Goal: Obtain resource: Download file/media

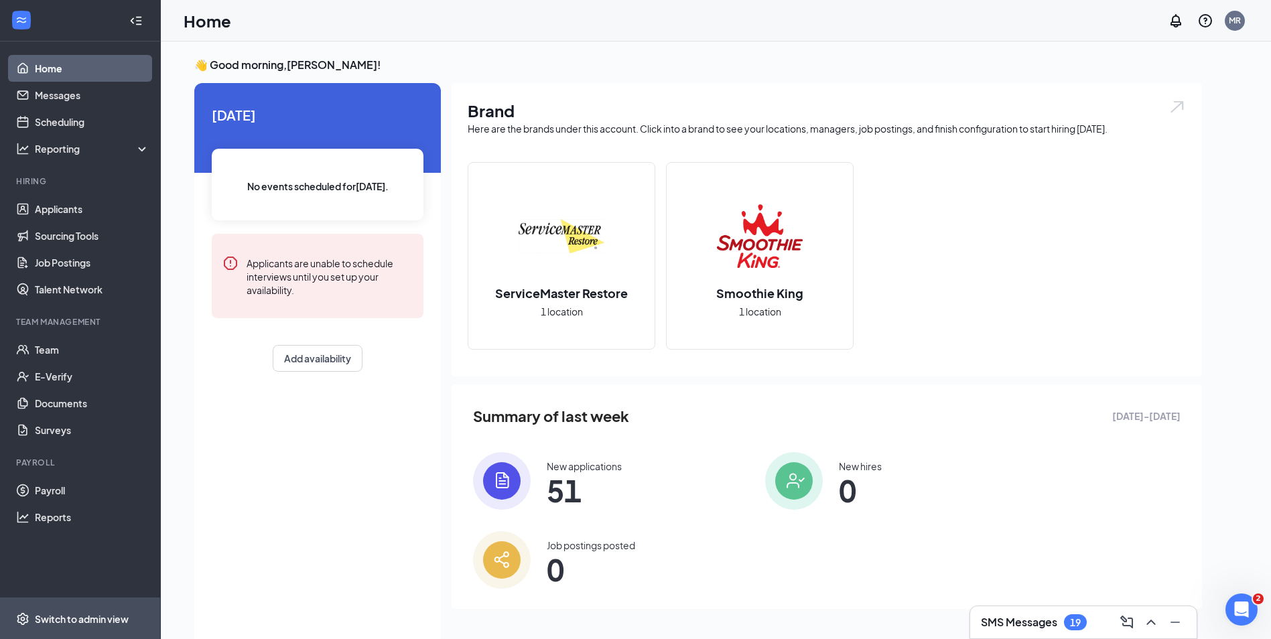
click at [60, 619] on div "Switch to admin view" at bounding box center [82, 619] width 94 height 13
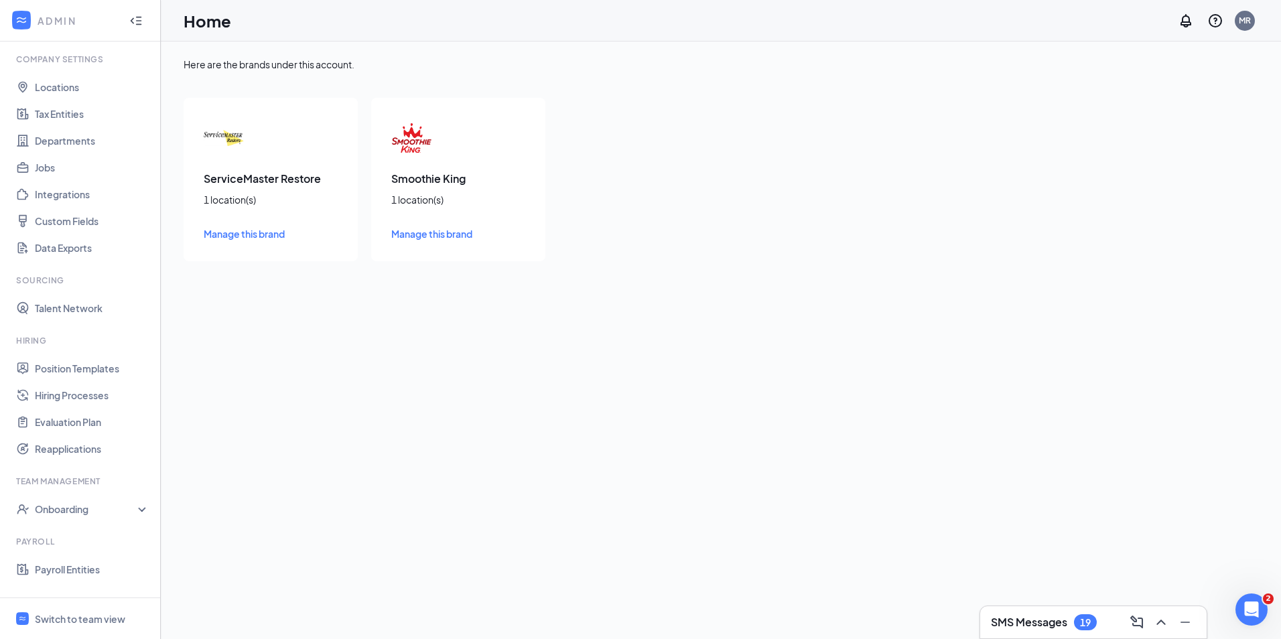
scroll to position [119, 0]
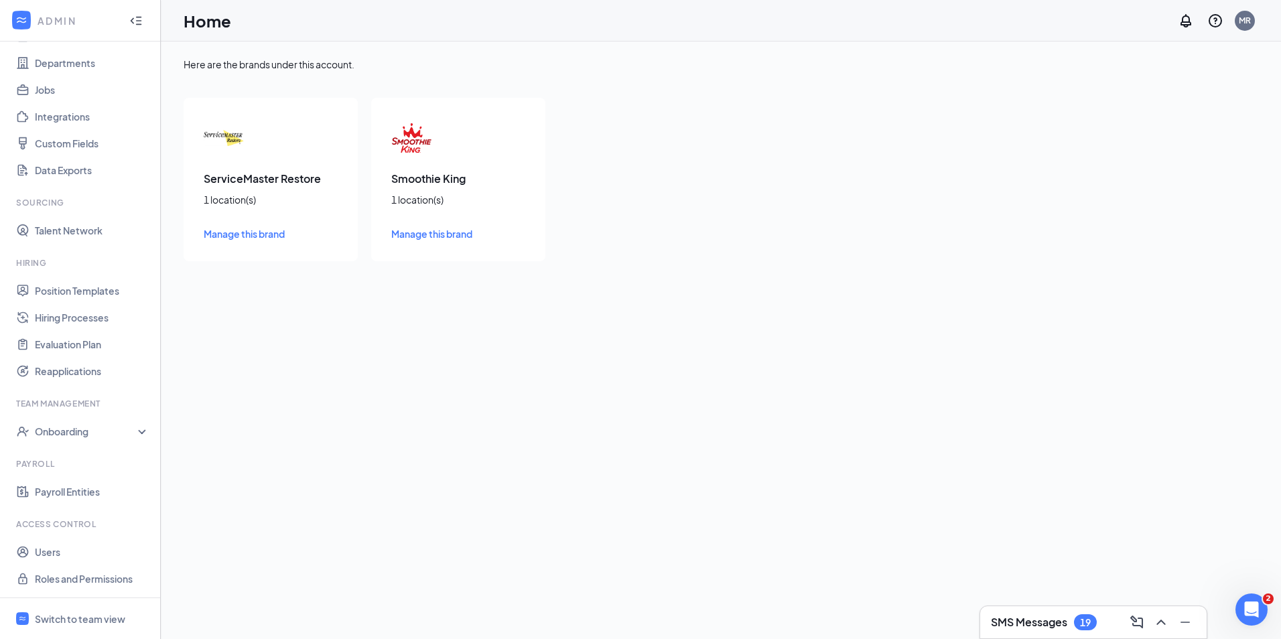
click at [68, 474] on li "Payroll Payroll Entities" at bounding box center [80, 481] width 160 height 47
click at [72, 493] on link "Payroll Entities" at bounding box center [92, 491] width 115 height 27
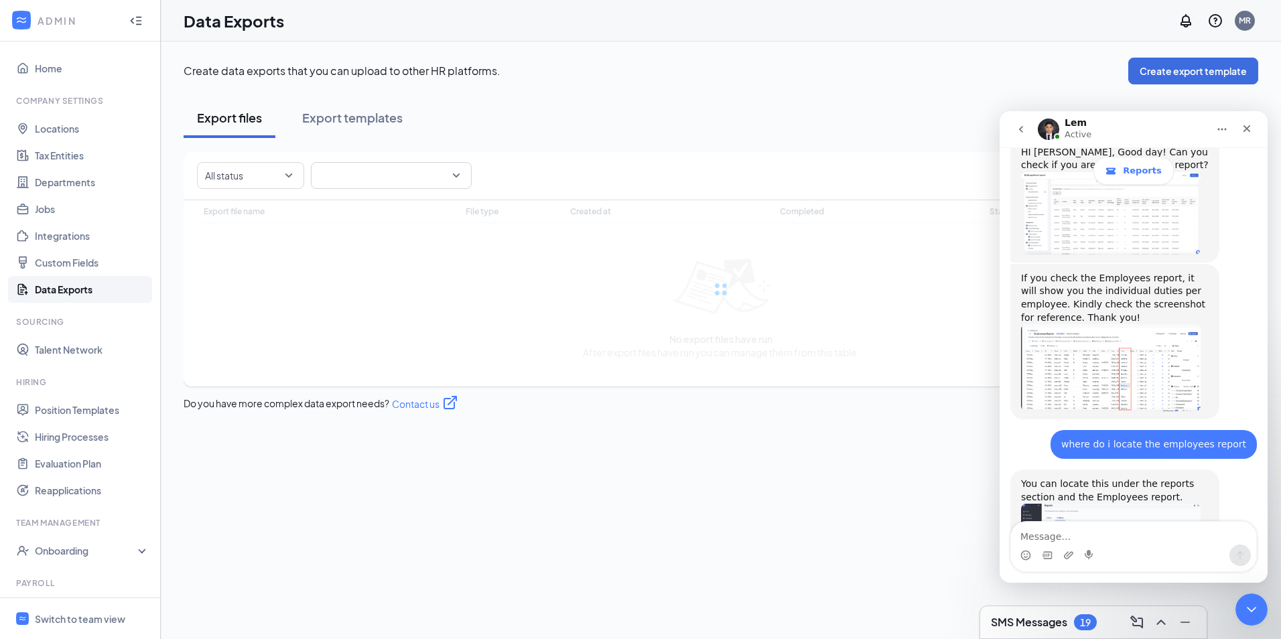
scroll to position [699, 0]
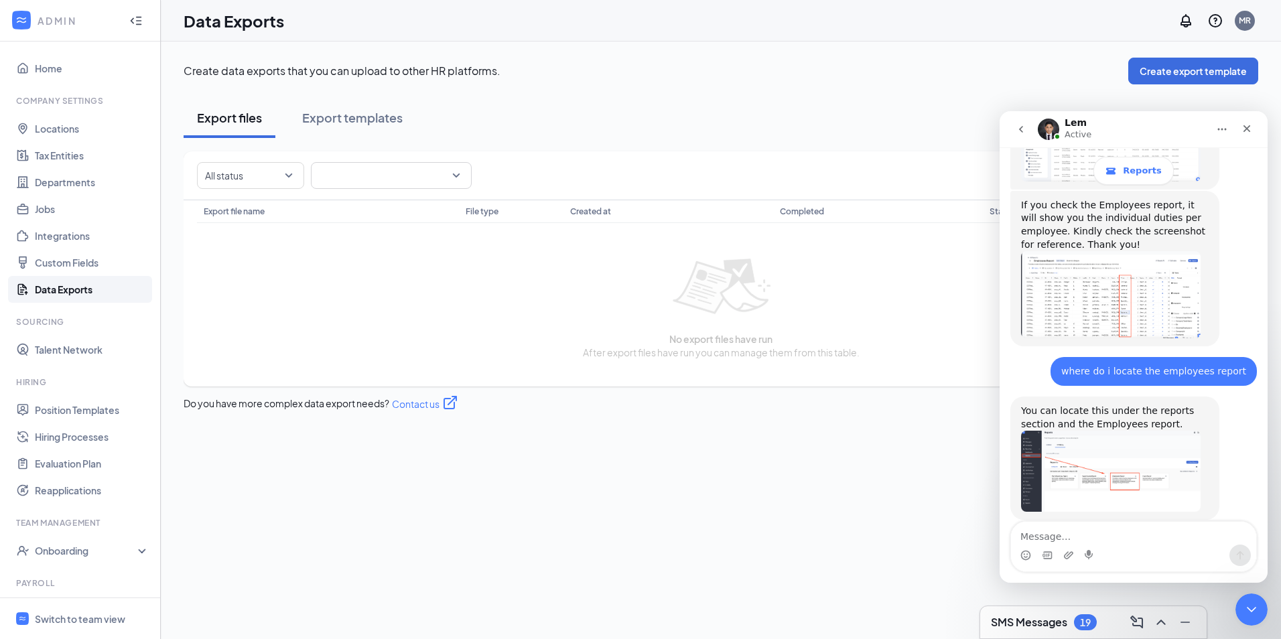
click at [1138, 455] on img "Lem says…" at bounding box center [1111, 471] width 180 height 81
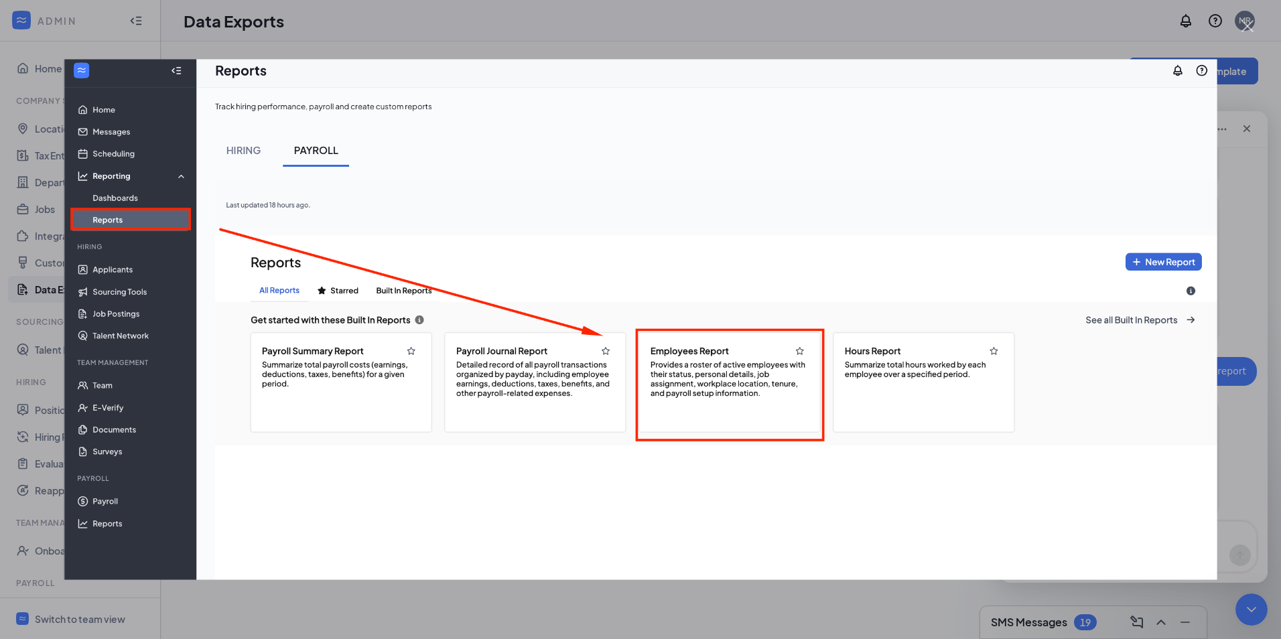
click at [661, 627] on div "Intercom messenger" at bounding box center [640, 319] width 1281 height 639
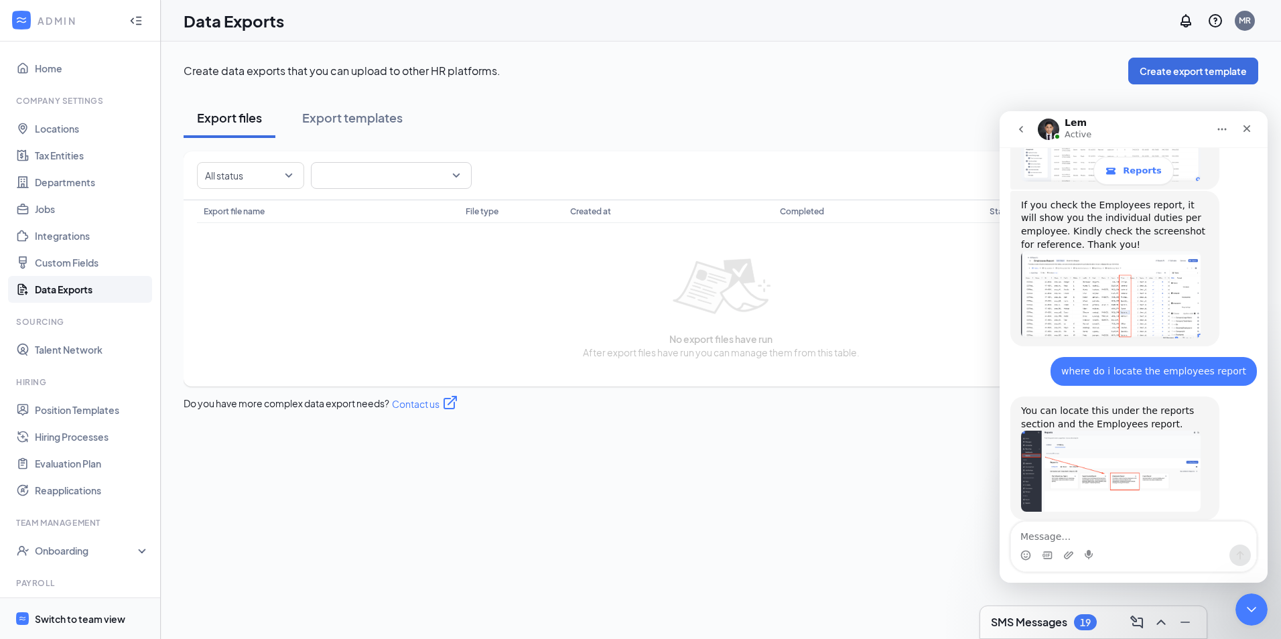
click at [84, 619] on div "Switch to team view" at bounding box center [80, 619] width 90 height 13
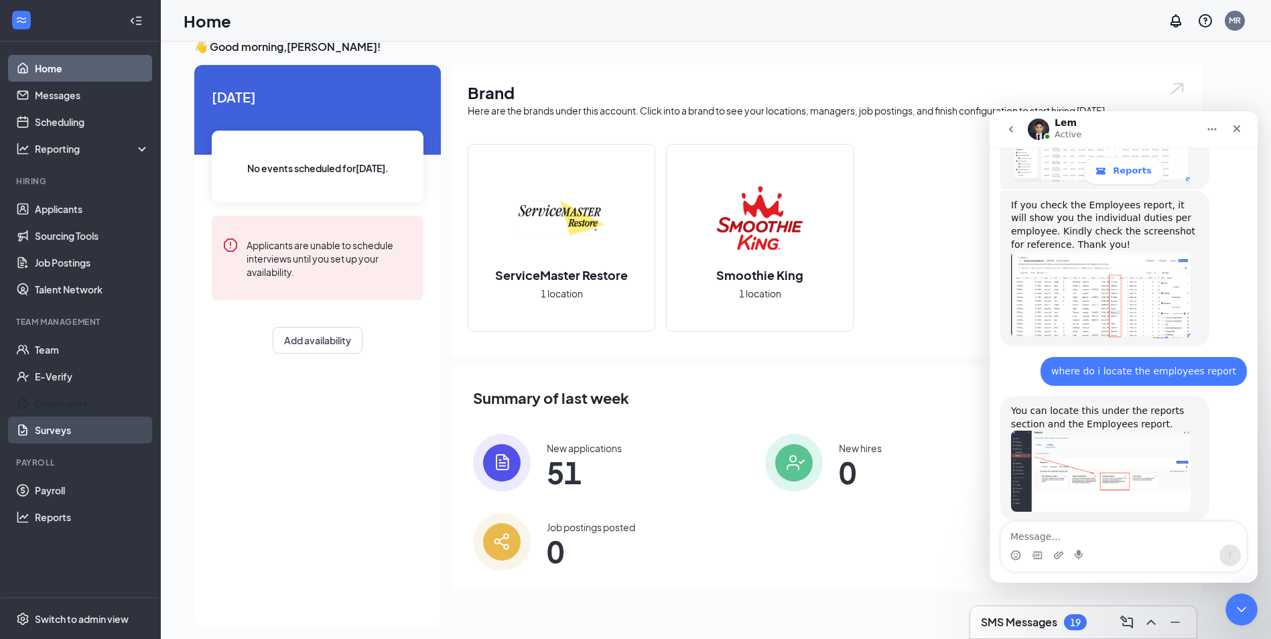
scroll to position [28, 0]
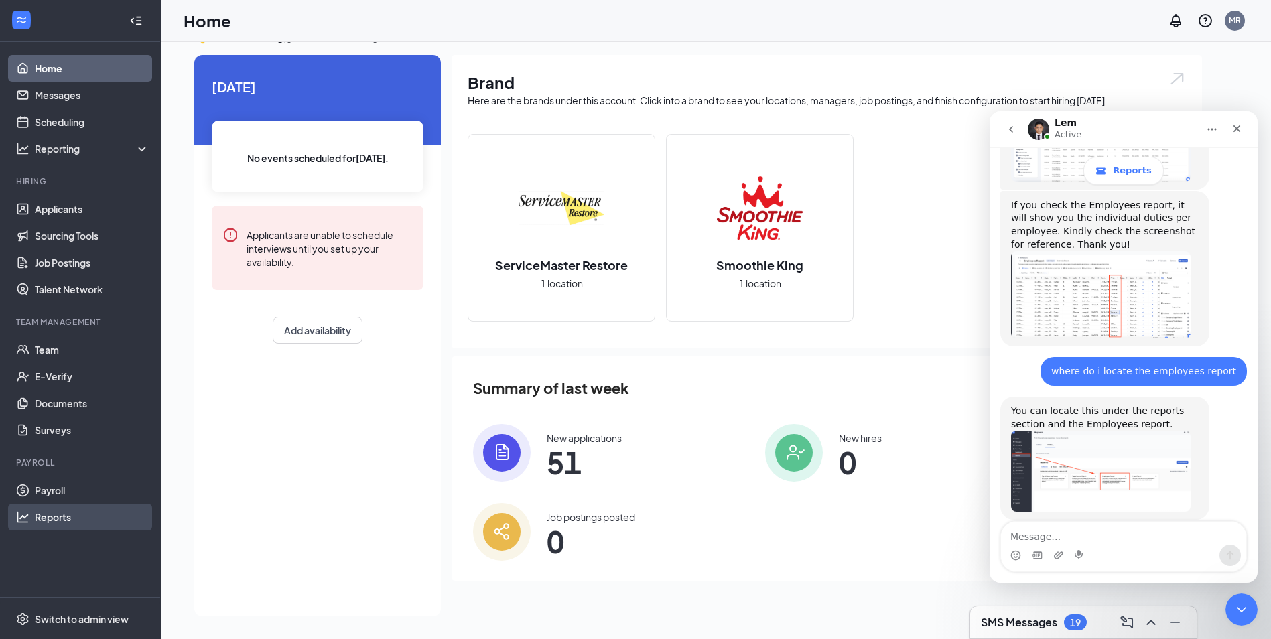
click at [88, 519] on link "Reports" at bounding box center [92, 517] width 115 height 27
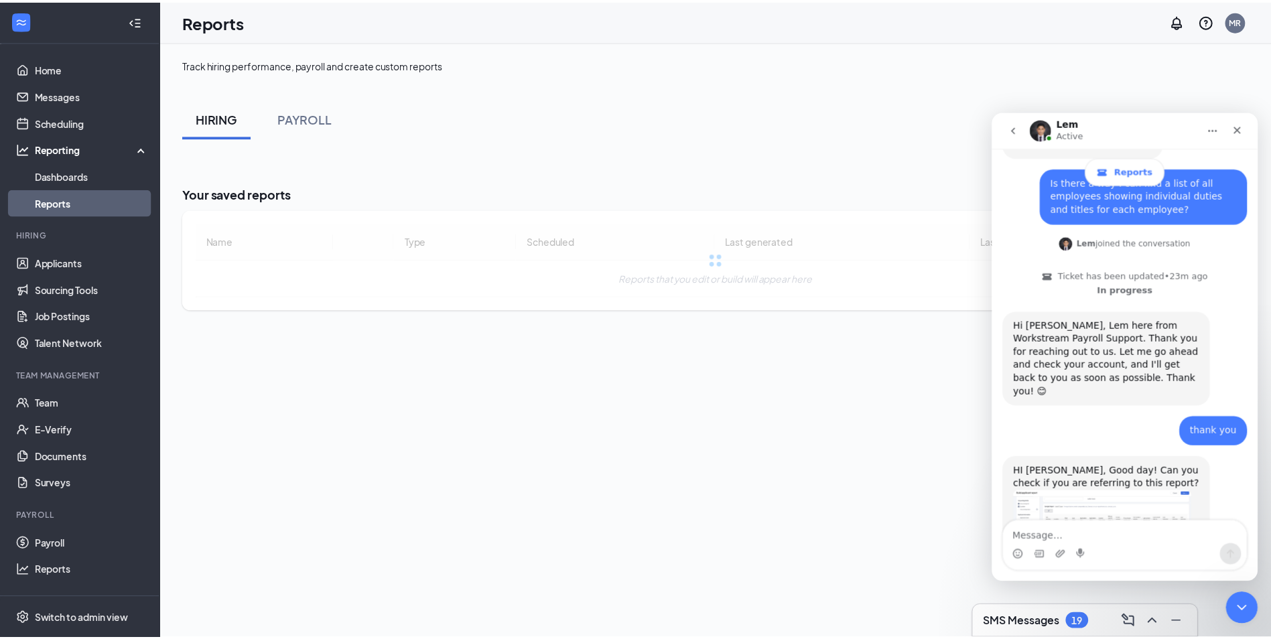
scroll to position [699, 0]
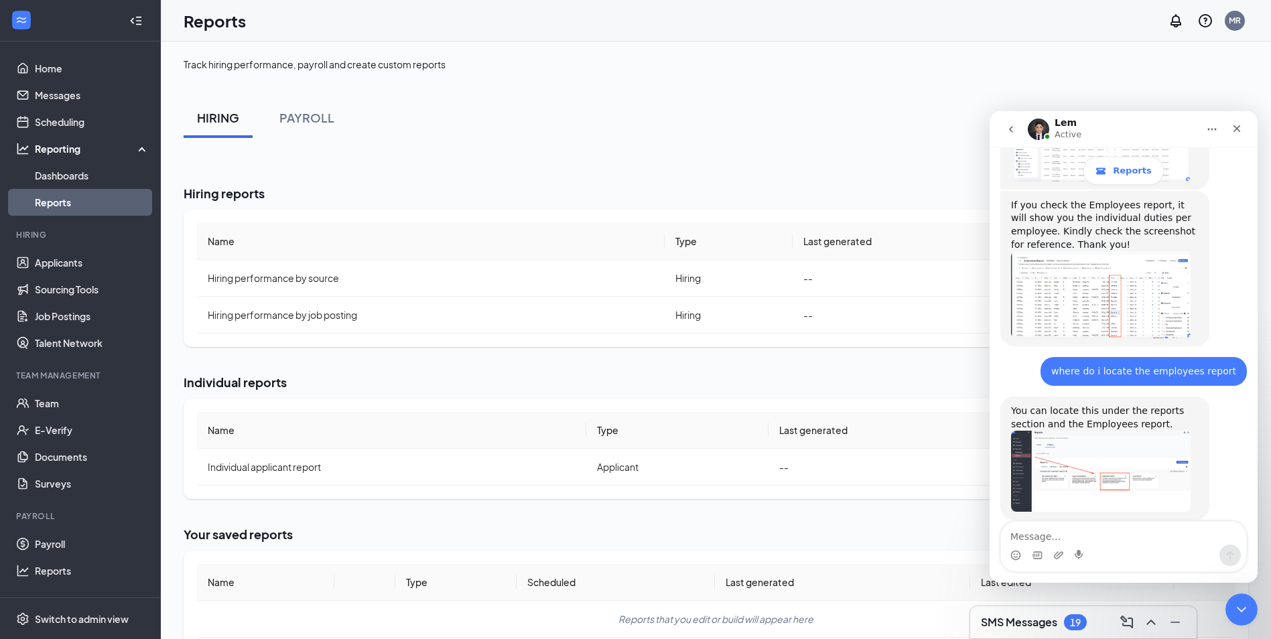
click at [1095, 469] on img "Lem says…" at bounding box center [1101, 471] width 180 height 81
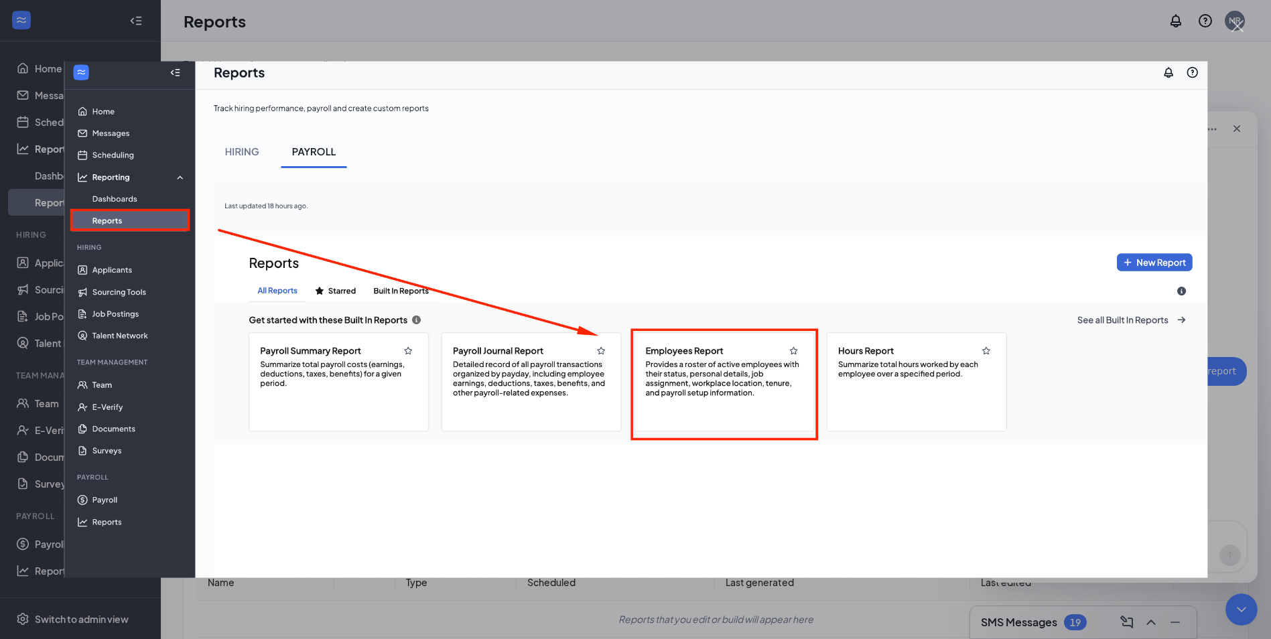
scroll to position [0, 0]
click at [808, 610] on div "Intercom messenger" at bounding box center [635, 319] width 1271 height 639
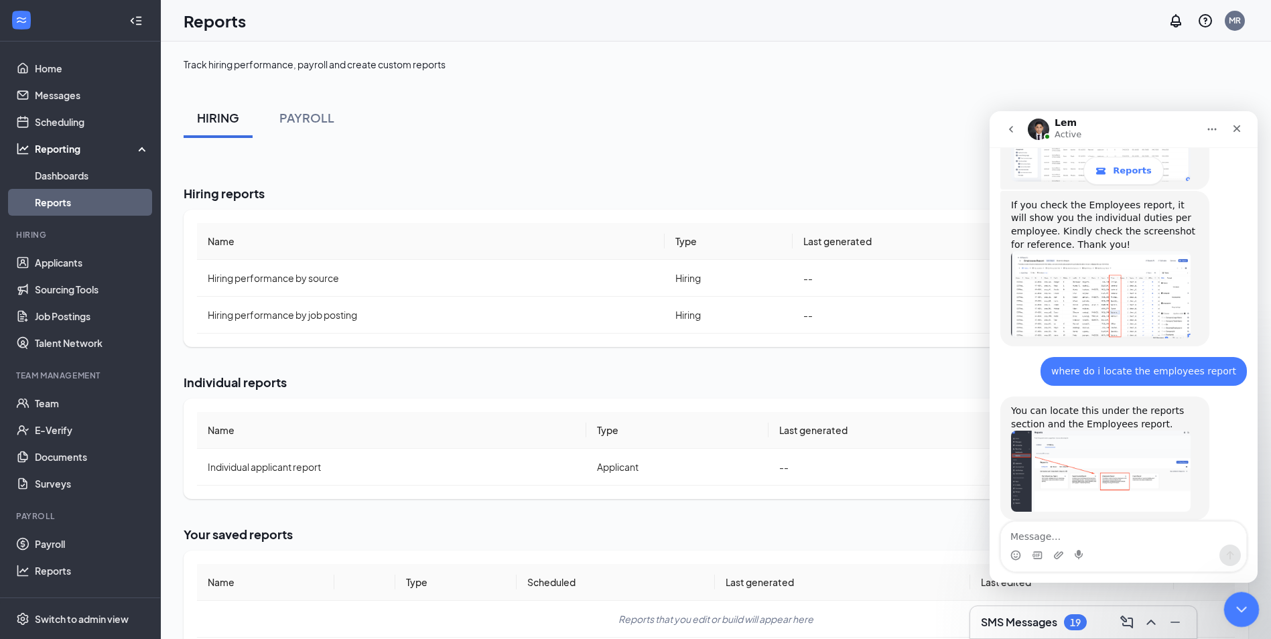
click at [1239, 598] on div "Close Intercom Messenger" at bounding box center [1240, 608] width 32 height 32
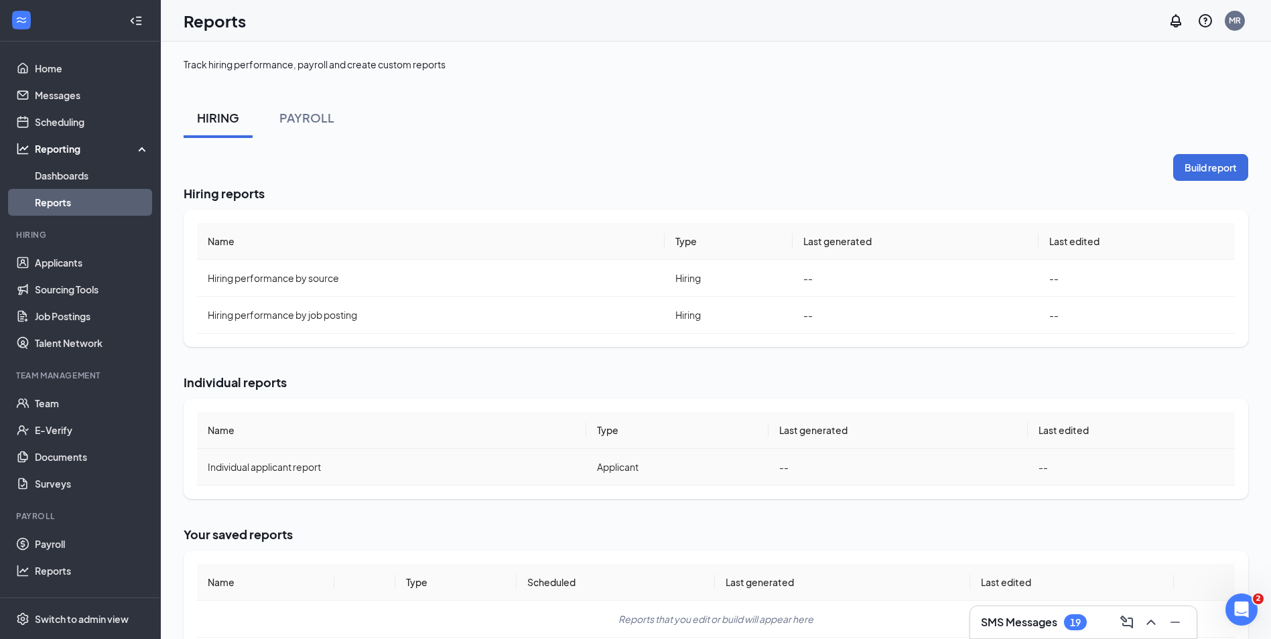
scroll to position [699, 0]
click at [1062, 470] on td "--" at bounding box center [1131, 467] width 207 height 37
click at [1055, 438] on th "Last edited" at bounding box center [1131, 430] width 207 height 37
click at [703, 458] on td "Applicant" at bounding box center [677, 467] width 182 height 37
click at [298, 120] on div "PAYROLL" at bounding box center [306, 117] width 55 height 17
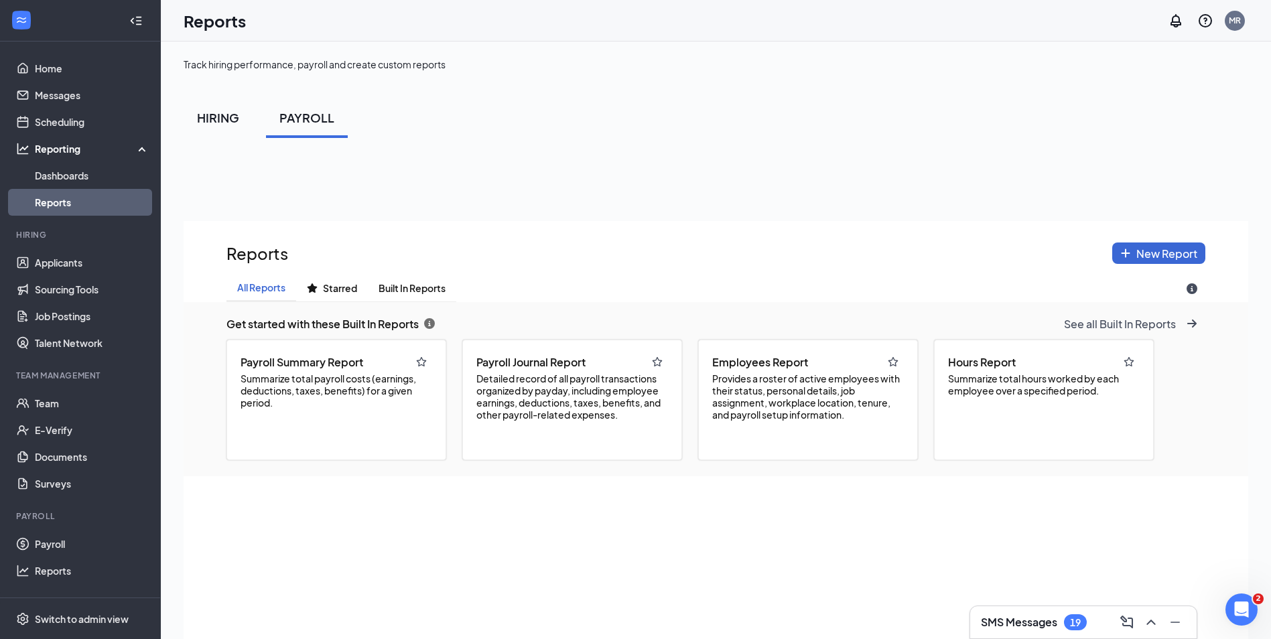
scroll to position [733, 1065]
click at [754, 399] on span "Provides a roster of active employees with their status, personal details, job …" at bounding box center [808, 397] width 192 height 48
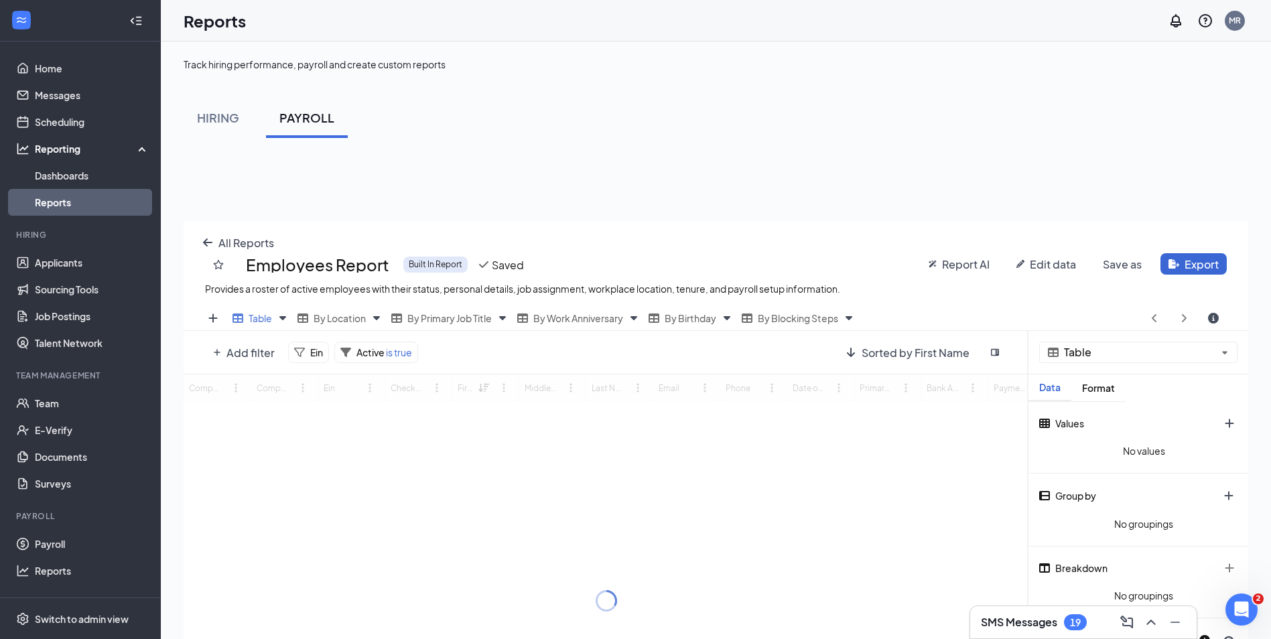
scroll to position [529, 1065]
click at [1208, 267] on span "Export" at bounding box center [1202, 264] width 34 height 14
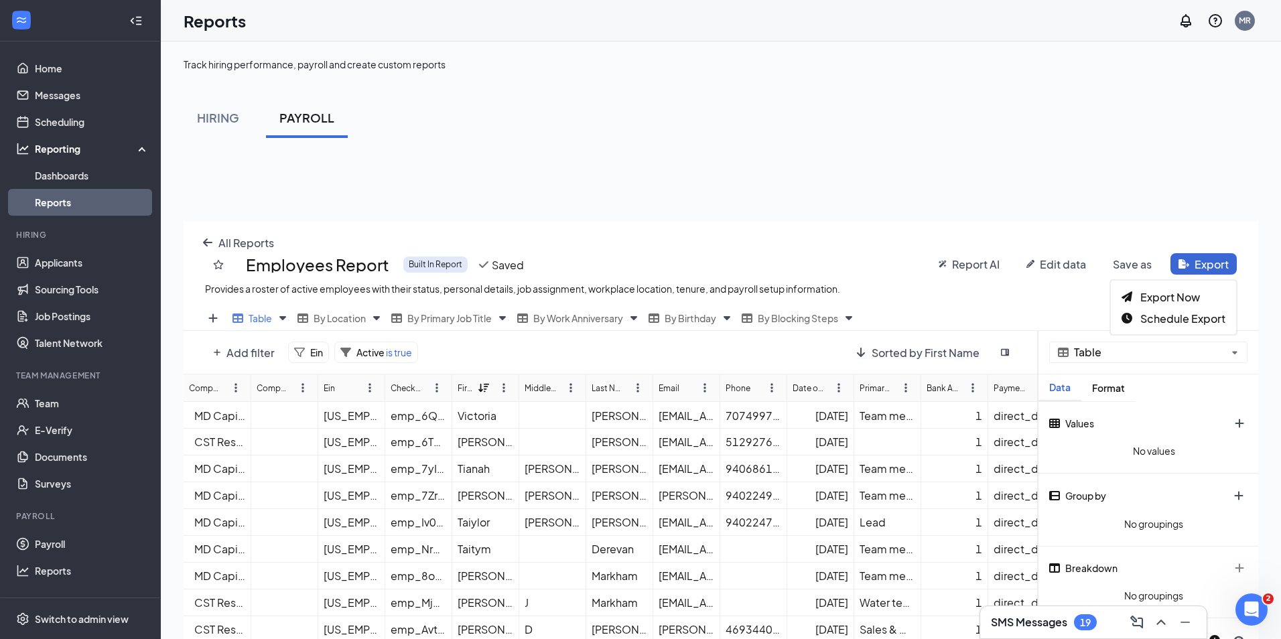
click at [917, 231] on div "All Reports Employees Report Built In Report Saved Provides a roster of active …" at bounding box center [721, 263] width 1075 height 85
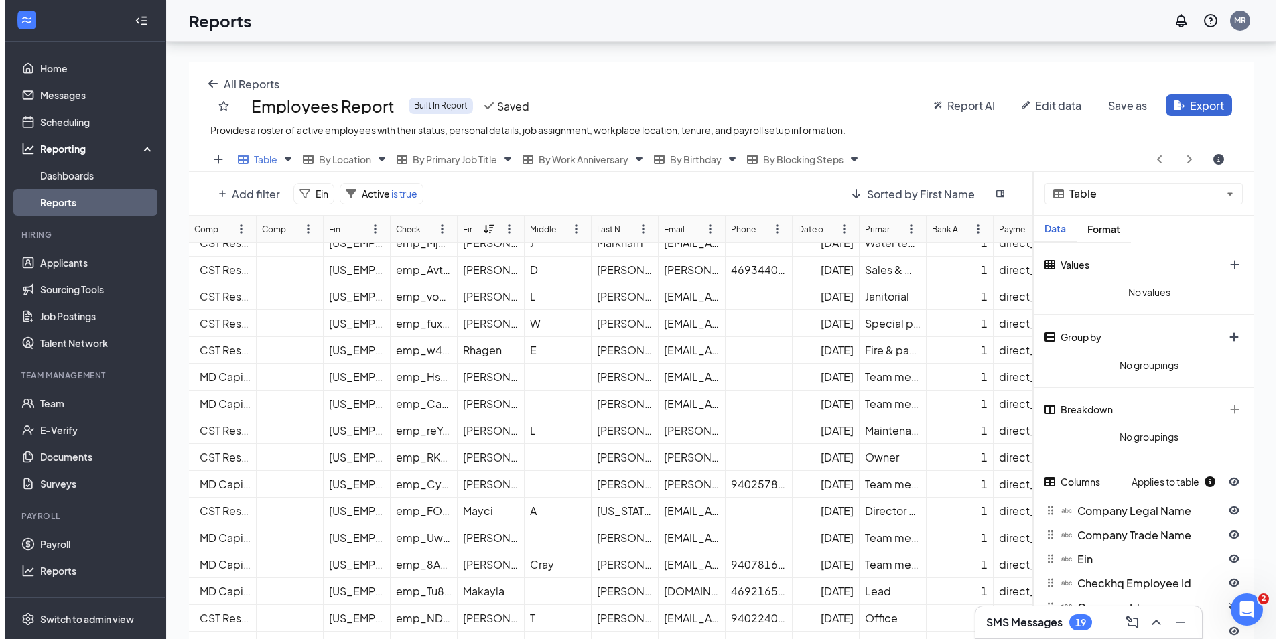
scroll to position [0, 0]
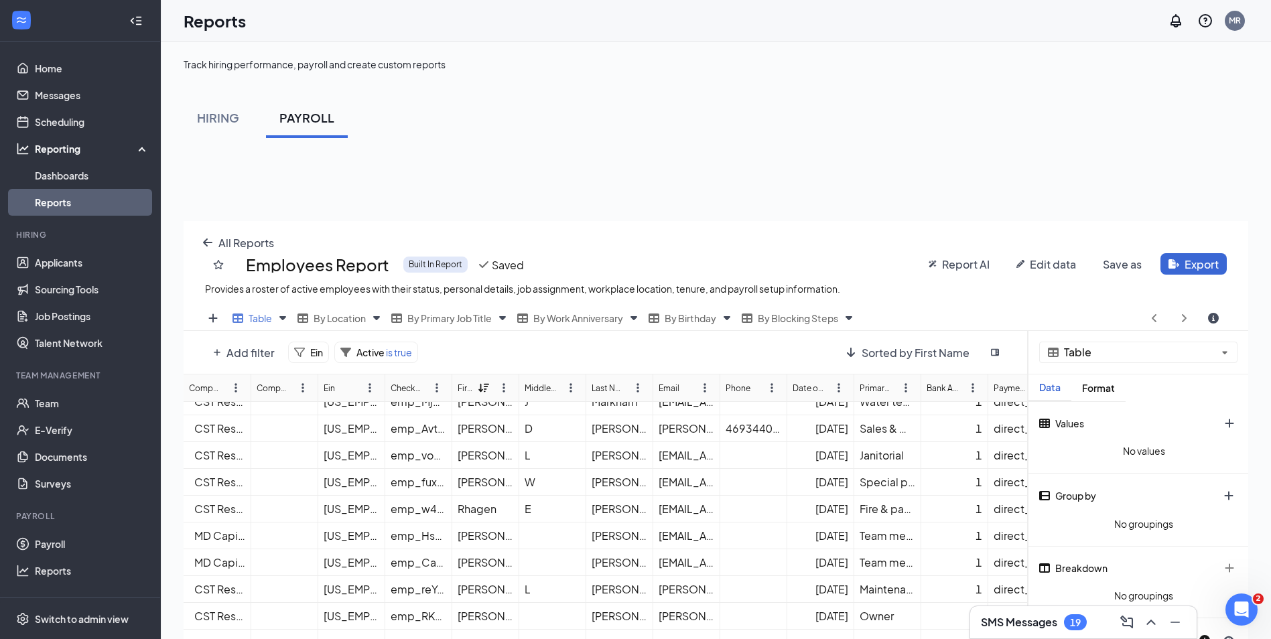
click at [1070, 267] on span "Edit data" at bounding box center [1053, 264] width 46 height 14
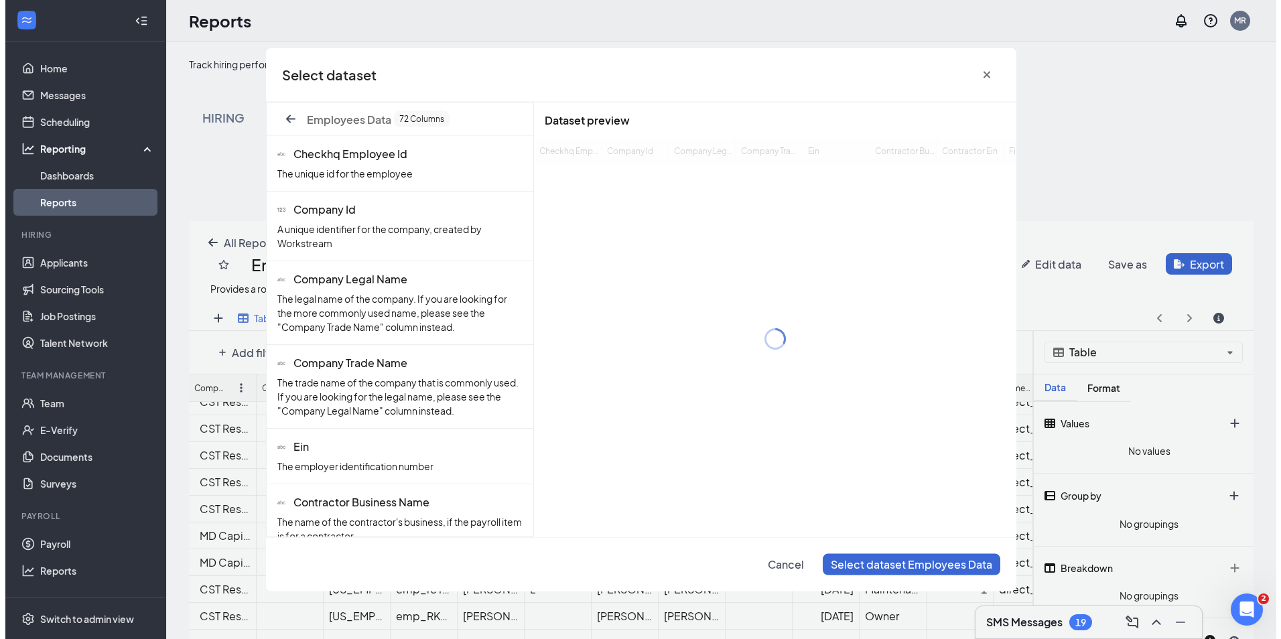
scroll to position [529, 1075]
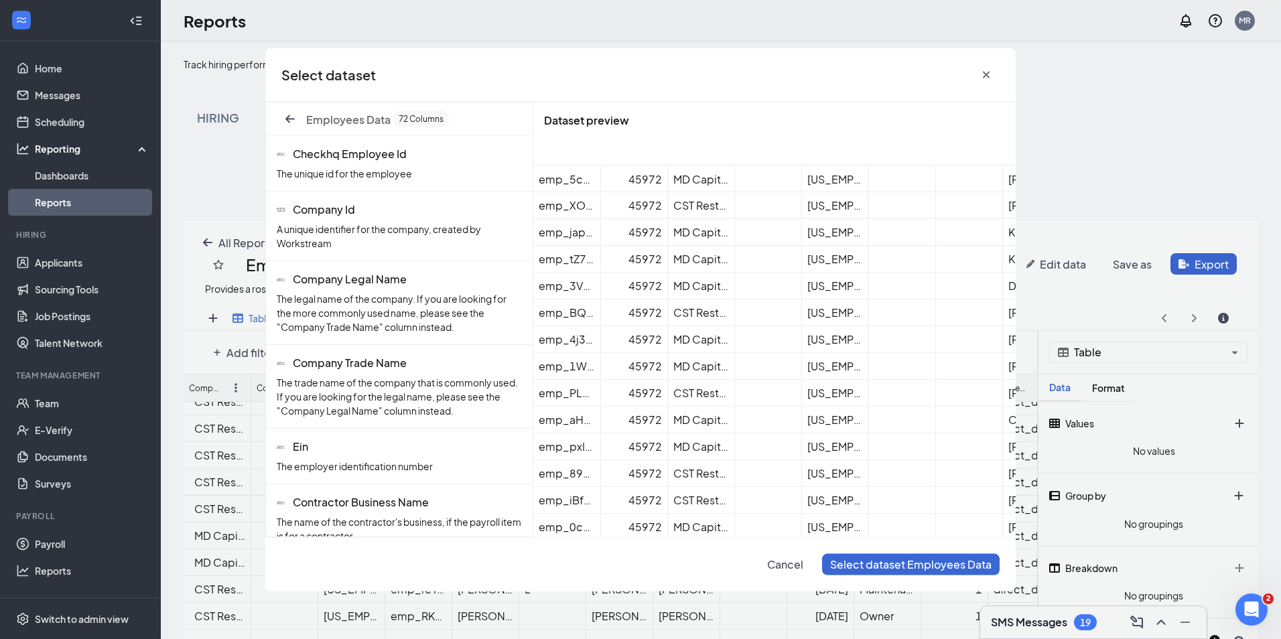
click at [383, 223] on span "A unique identifier for the company, created by Workstream" at bounding box center [379, 236] width 204 height 26
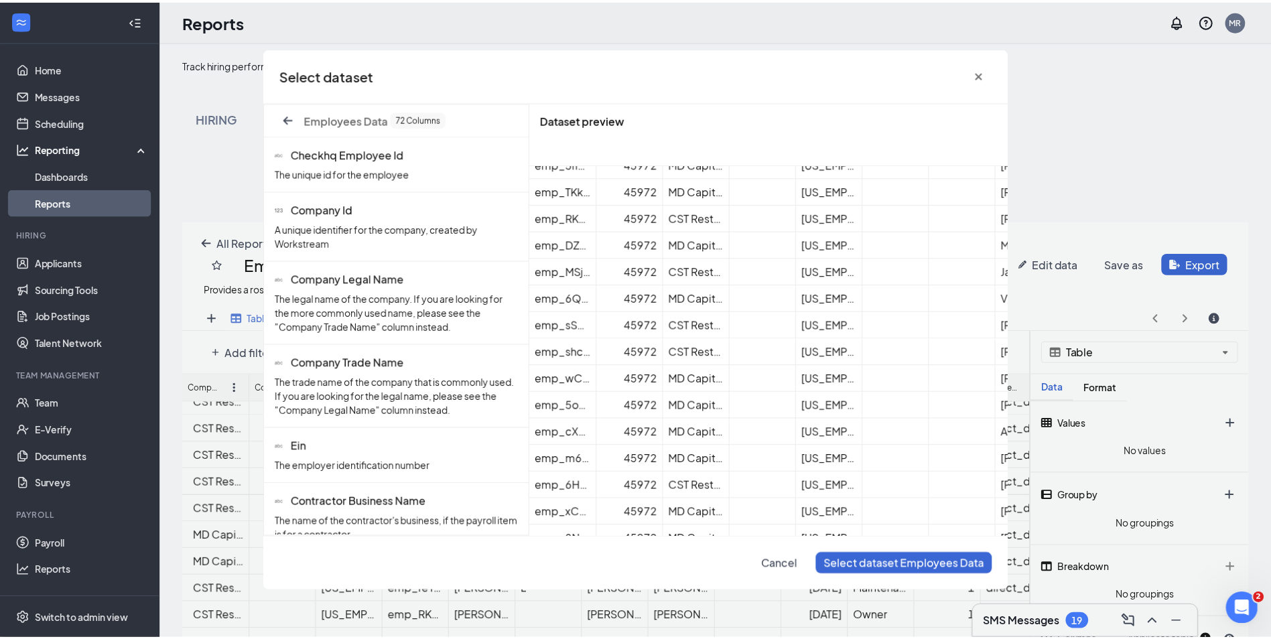
scroll to position [871, 0]
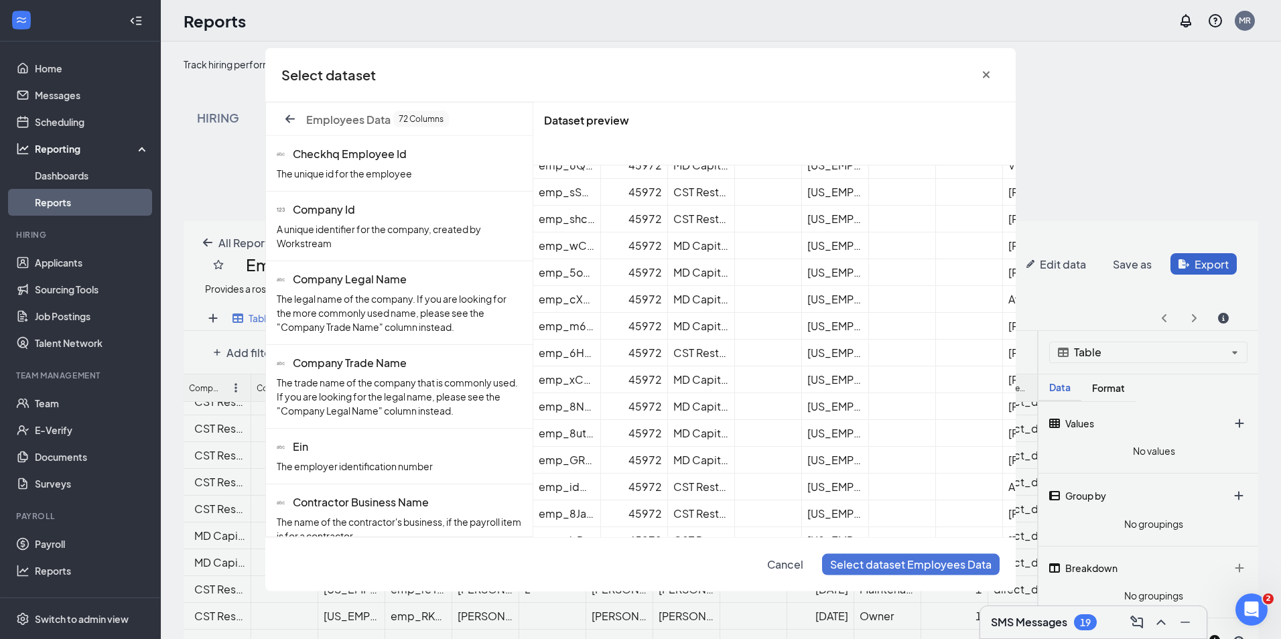
click at [849, 563] on span "Select dataset Employees Data" at bounding box center [911, 565] width 162 height 14
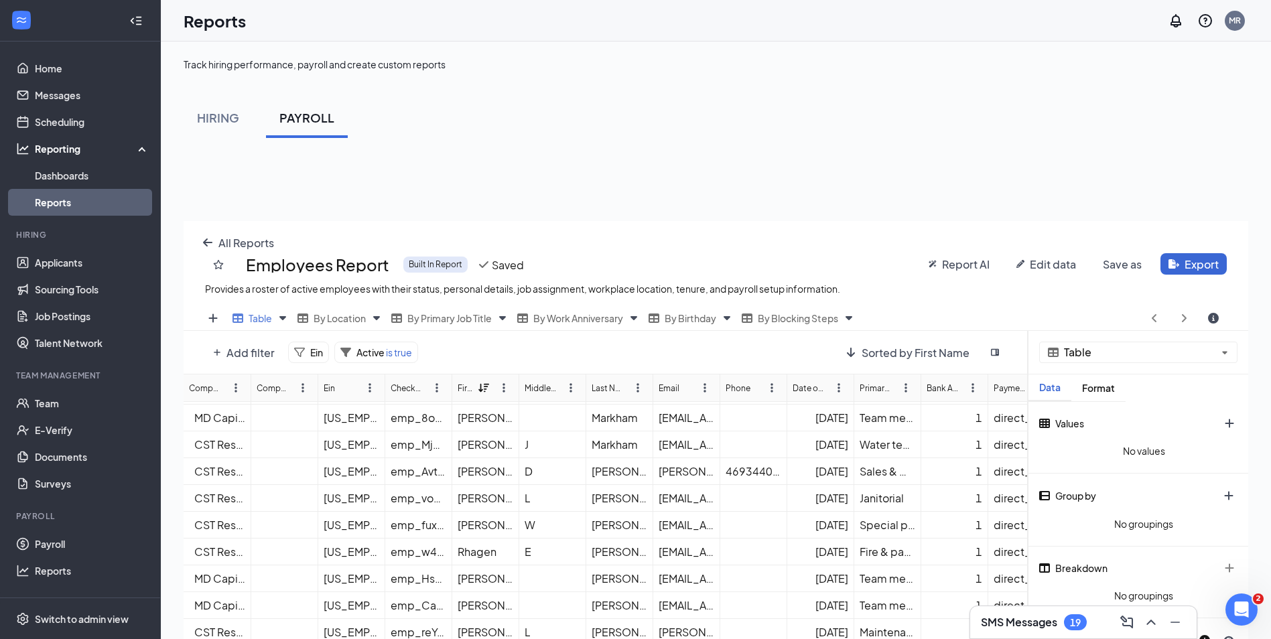
scroll to position [0, 0]
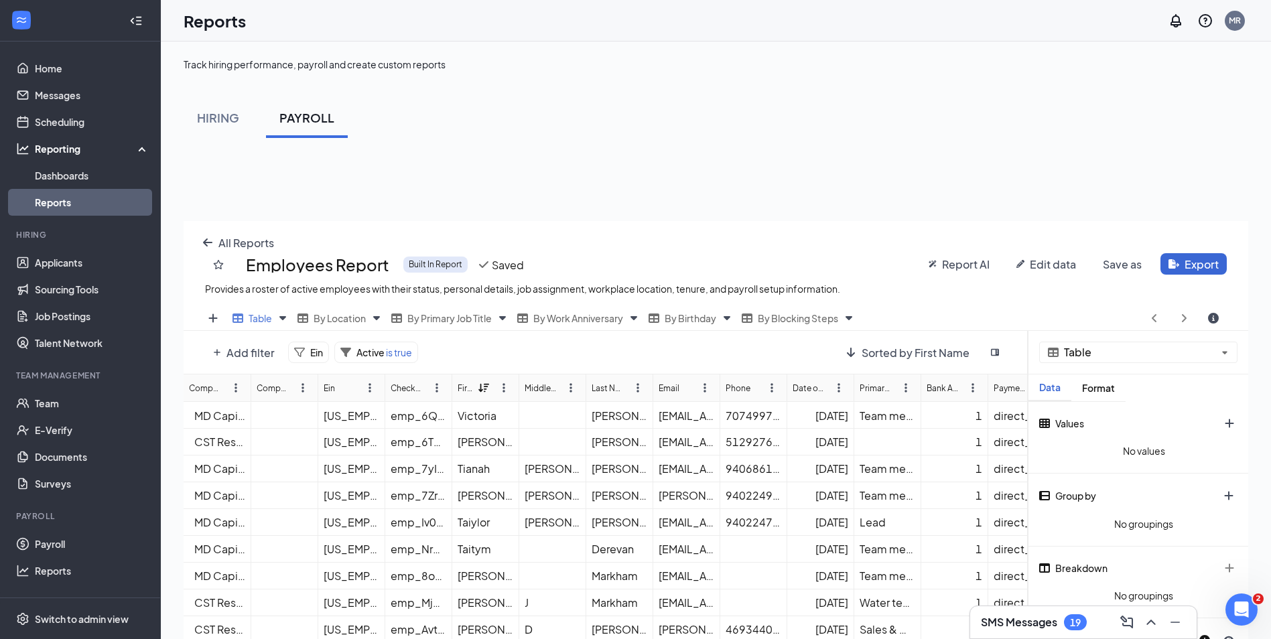
drag, startPoint x: 591, startPoint y: 462, endPoint x: 591, endPoint y: 360, distance: 102.5
click at [1094, 391] on div "Format" at bounding box center [1099, 388] width 54 height 11
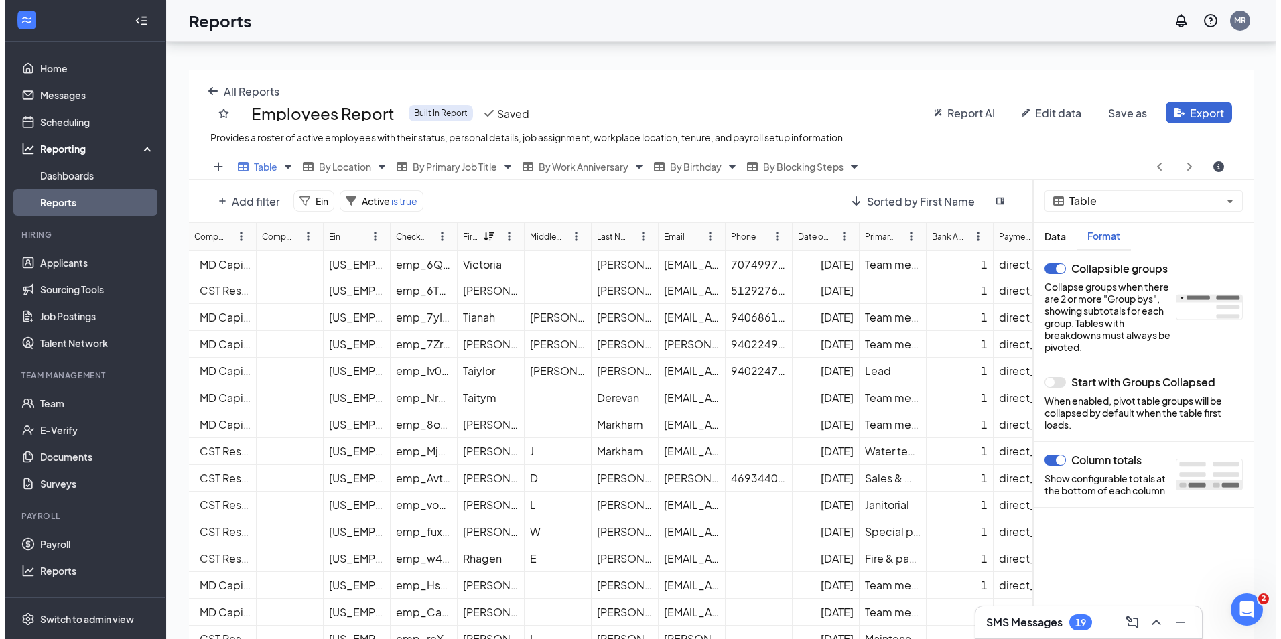
scroll to position [67, 0]
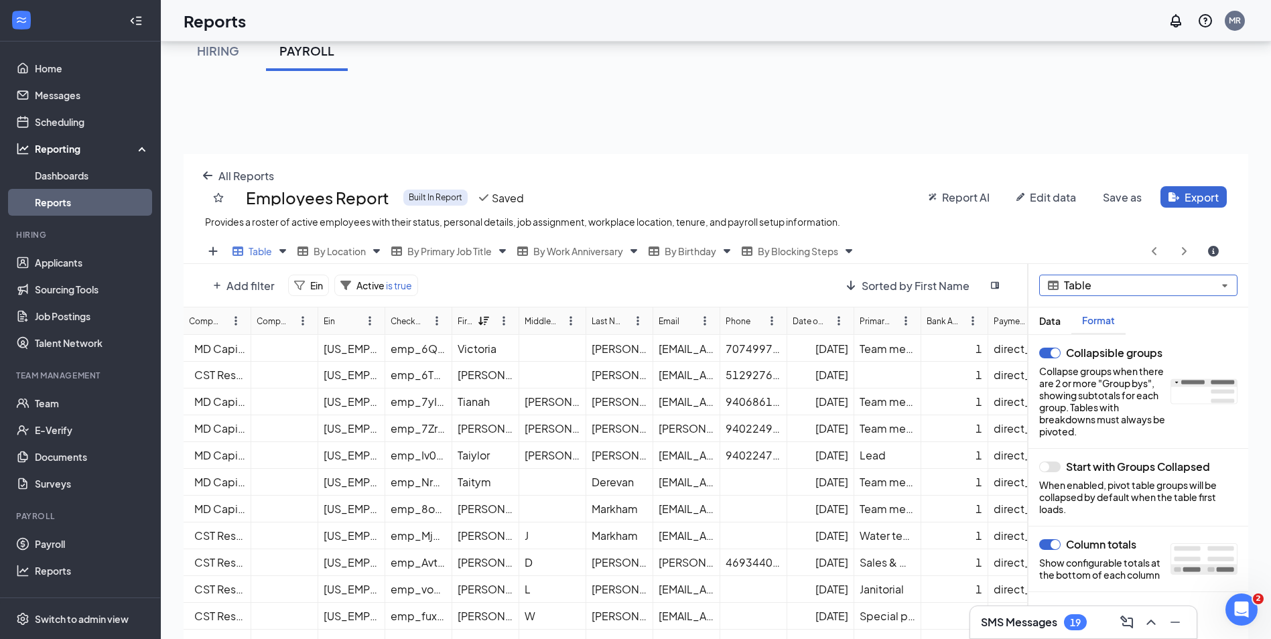
click at [1126, 289] on span "Table" at bounding box center [1139, 285] width 151 height 11
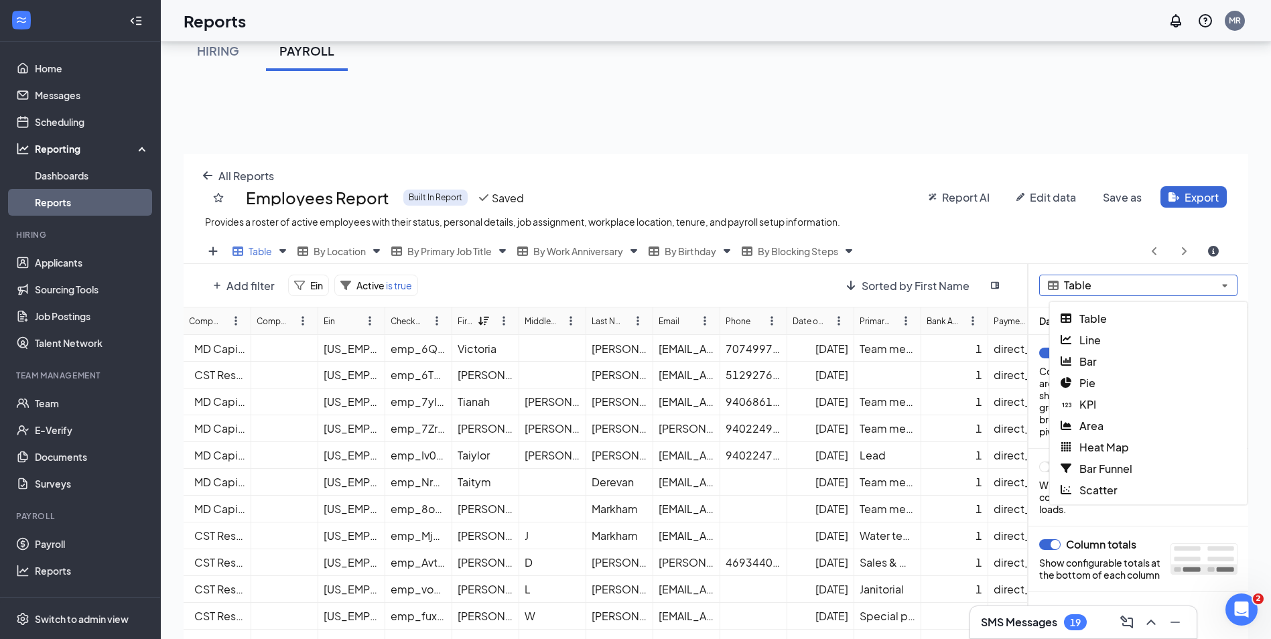
scroll to position [529, 1075]
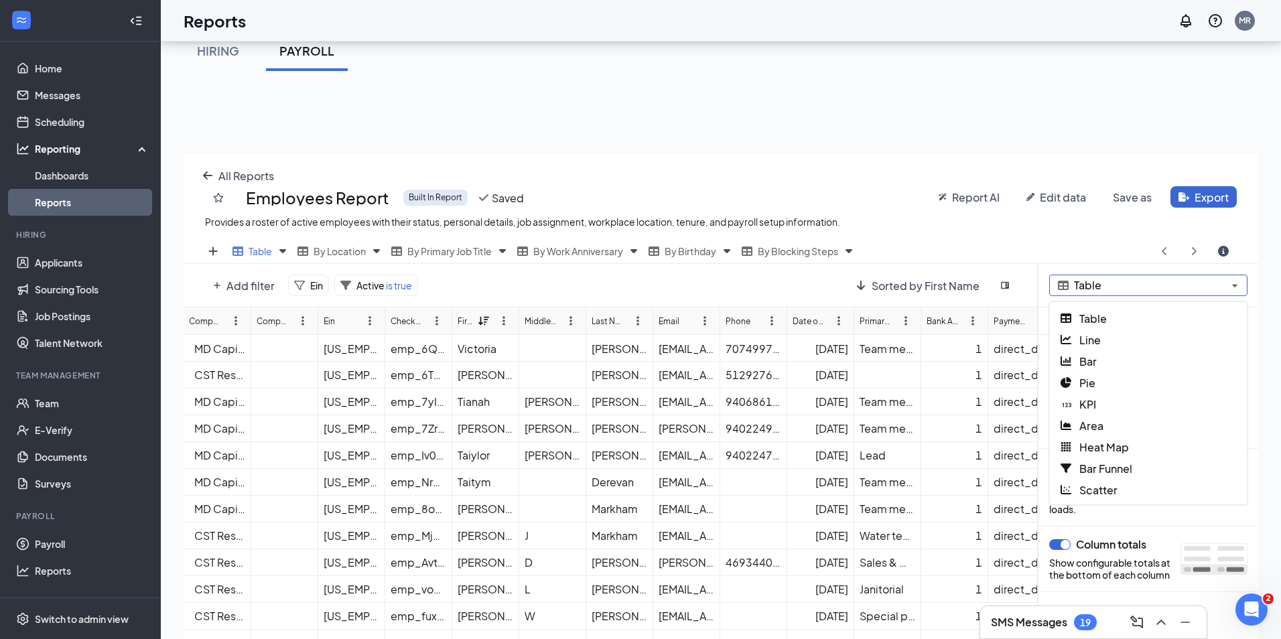
click at [1126, 288] on span "Table" at bounding box center [1149, 285] width 151 height 11
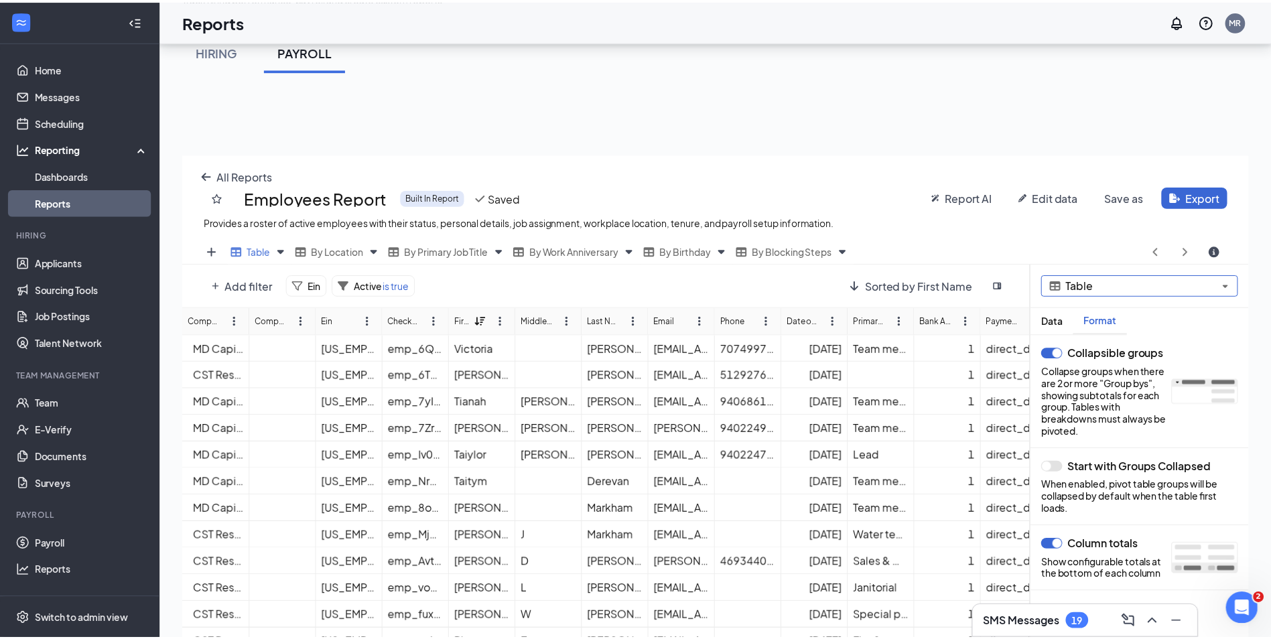
scroll to position [66484, 65949]
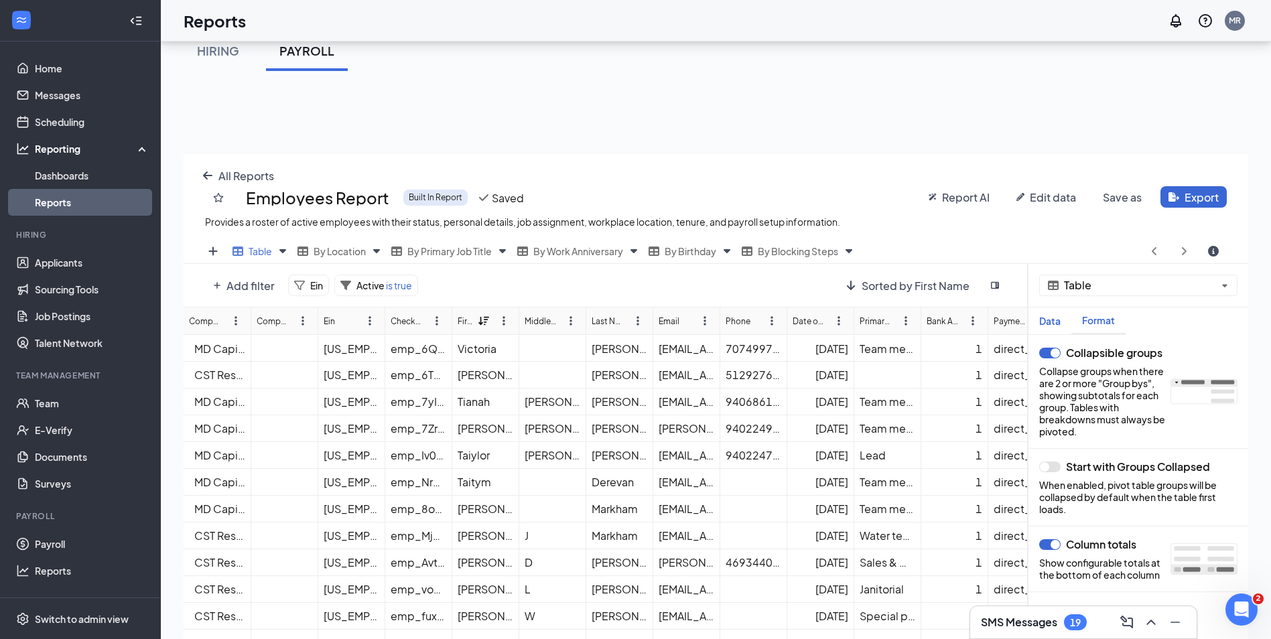
click at [1046, 321] on div "Data" at bounding box center [1050, 321] width 43 height 11
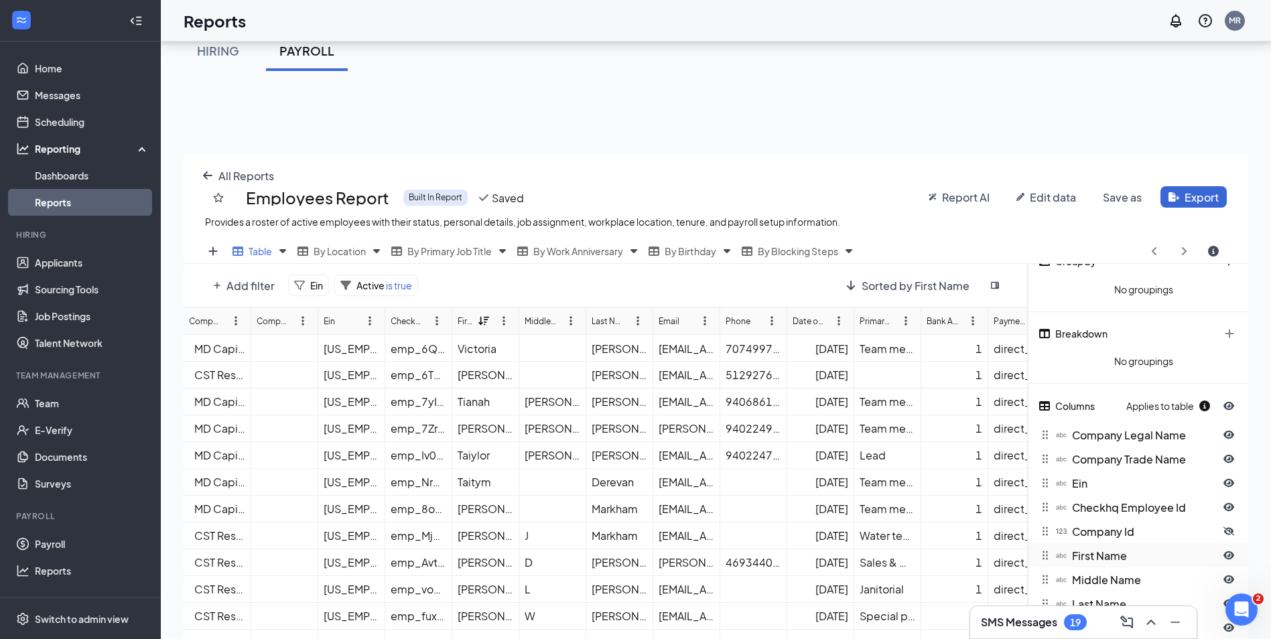
scroll to position [201, 0]
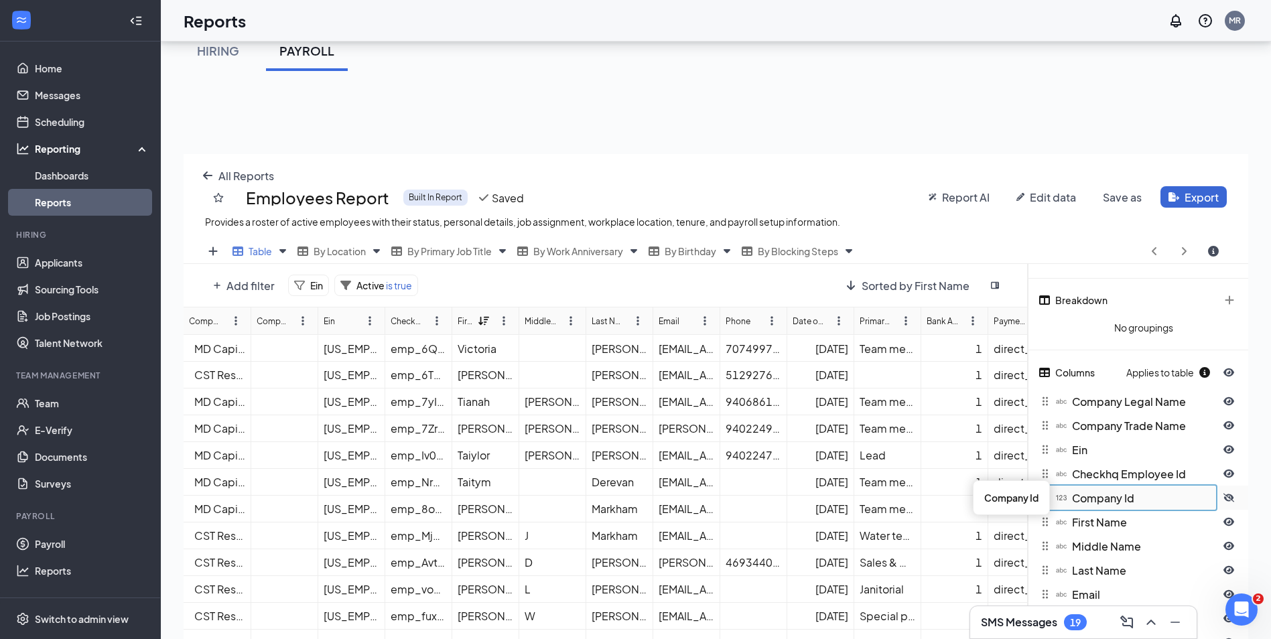
click at [1224, 502] on icon "eye-closed icon" at bounding box center [1229, 498] width 11 height 11
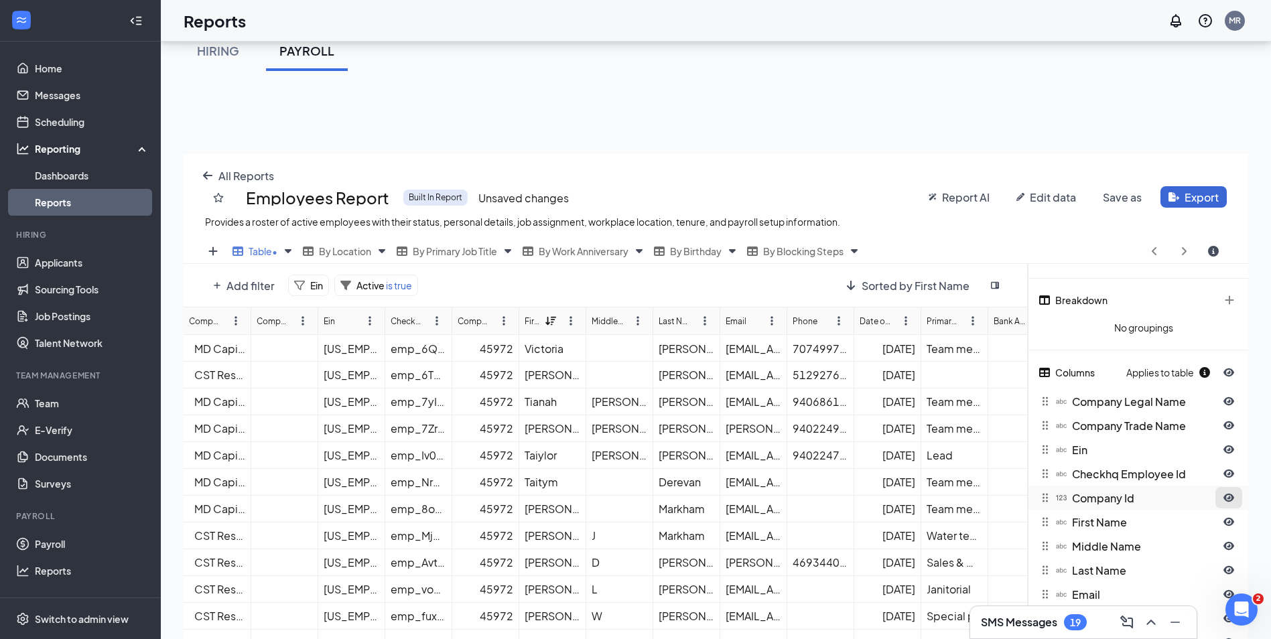
click at [1229, 501] on icon "eye-open icon" at bounding box center [1229, 498] width 11 height 8
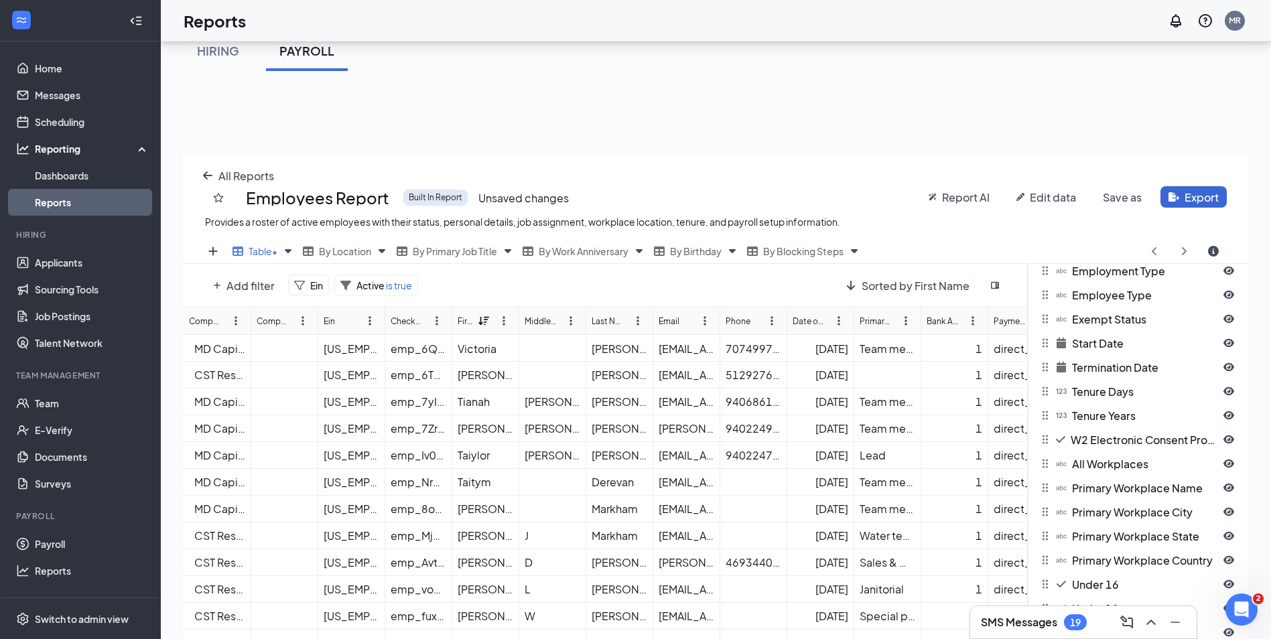
scroll to position [524, 0]
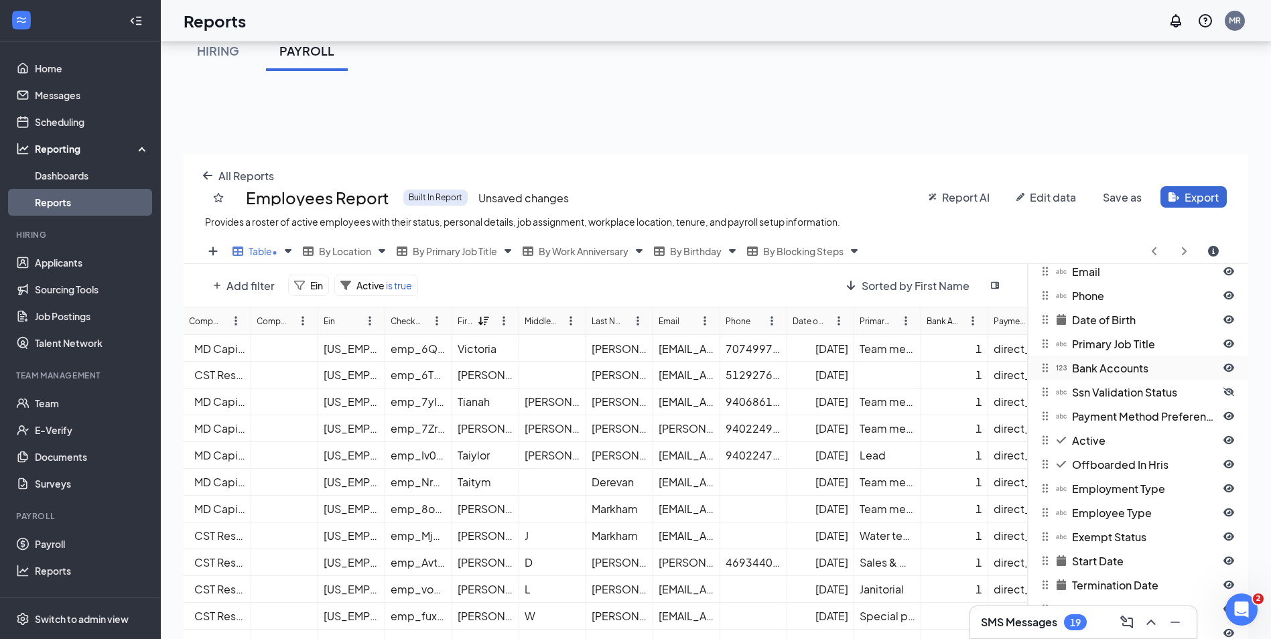
drag, startPoint x: 1222, startPoint y: 424, endPoint x: 1212, endPoint y: 366, distance: 58.5
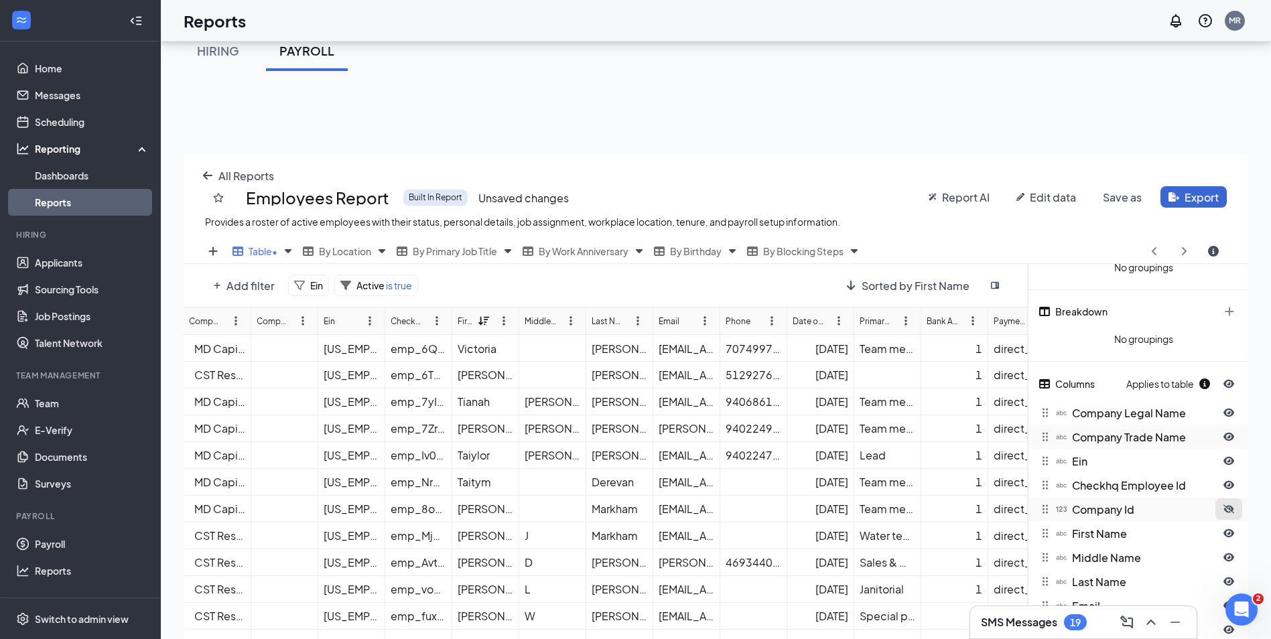
scroll to position [201, 0]
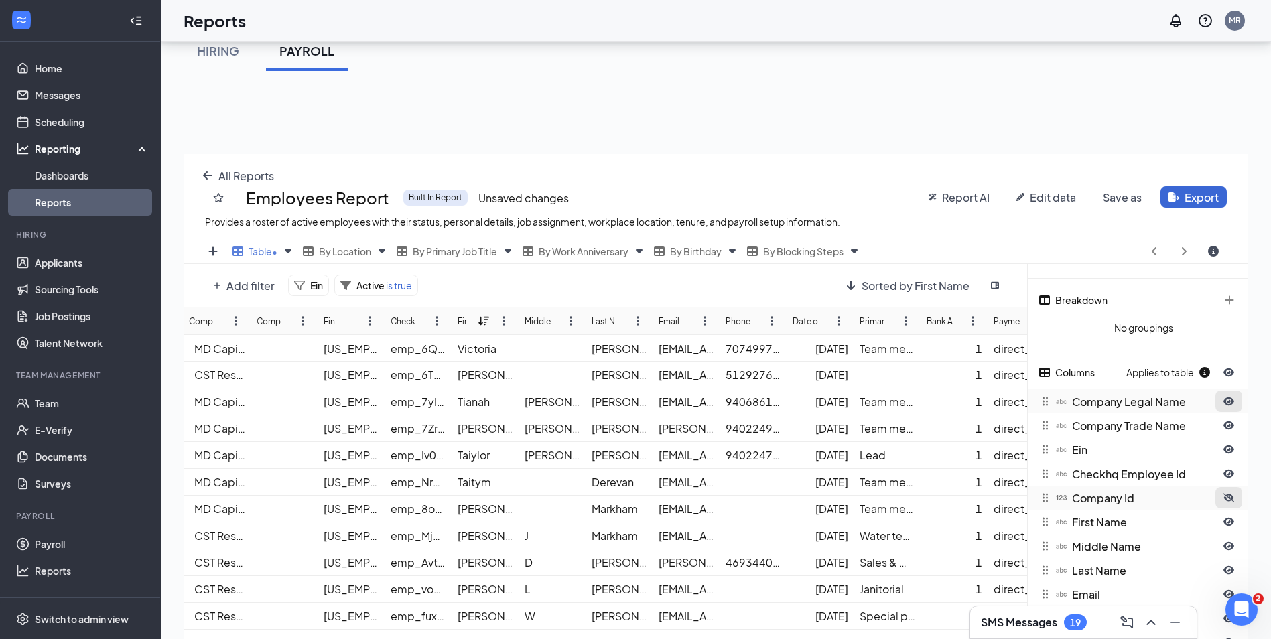
click at [1226, 407] on icon "eye-open icon" at bounding box center [1229, 401] width 11 height 11
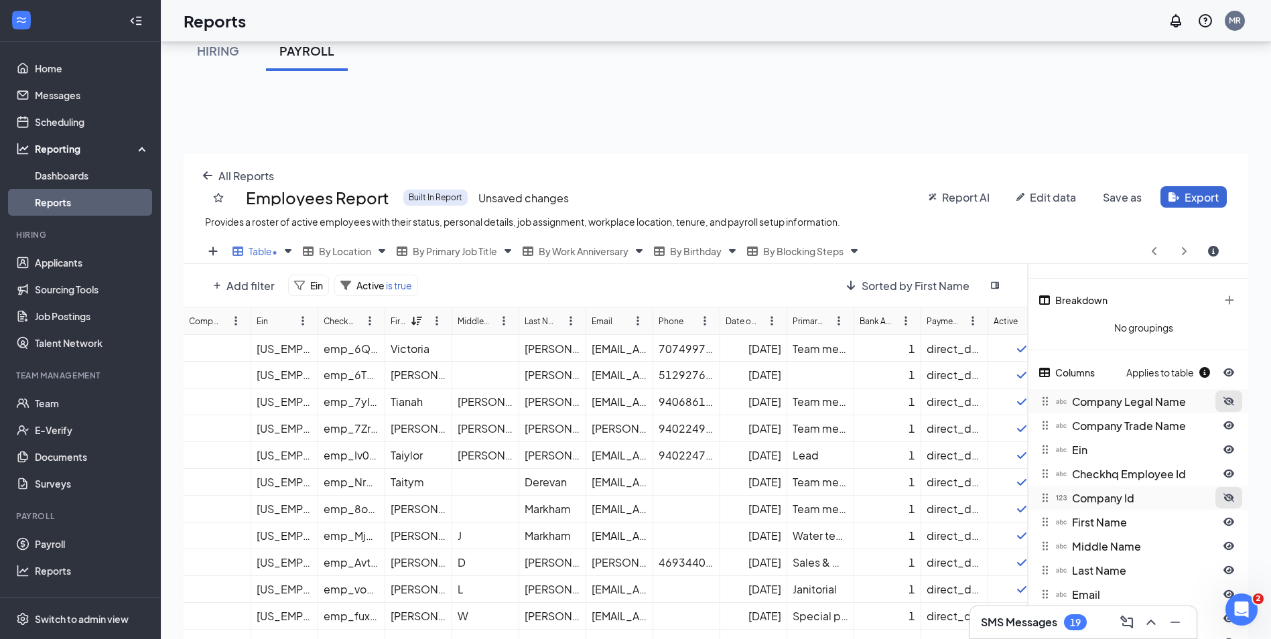
click at [1226, 407] on icon "eye-closed icon" at bounding box center [1229, 401] width 11 height 11
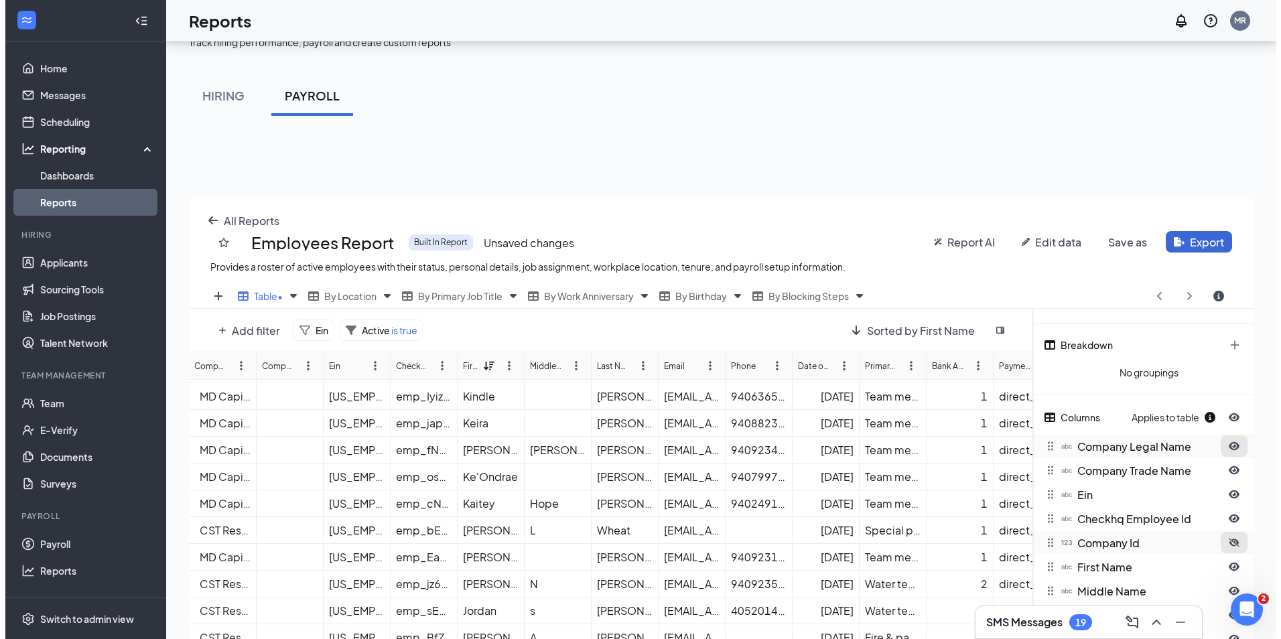
scroll to position [0, 0]
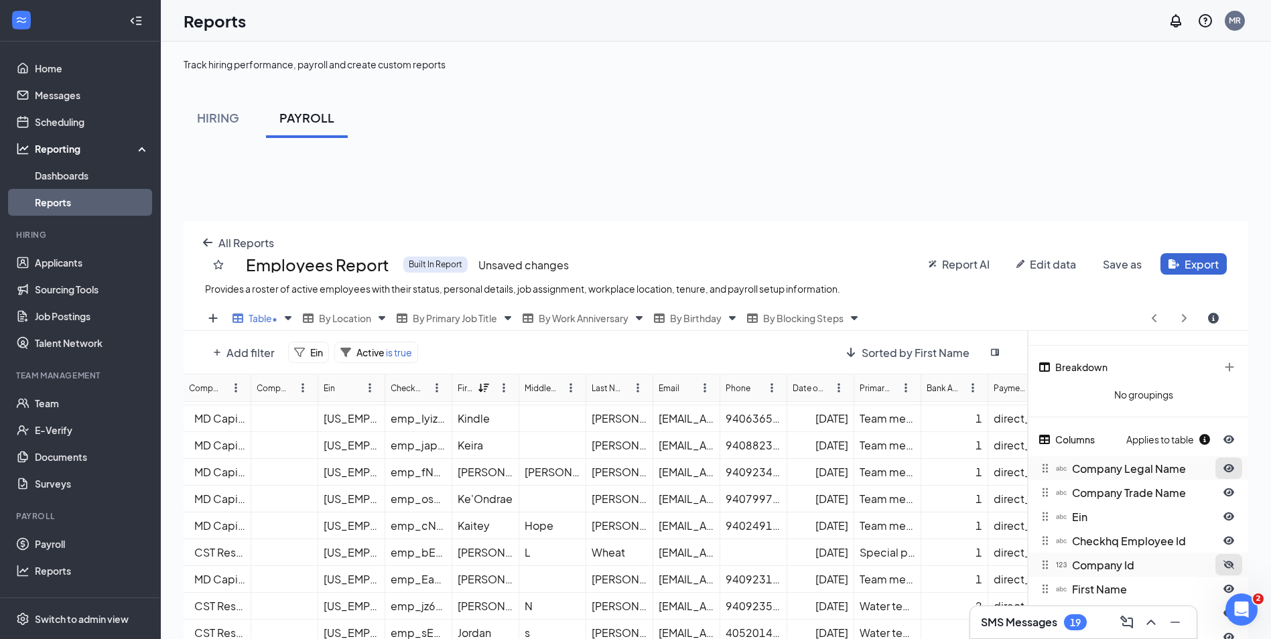
click at [87, 206] on link "Reports" at bounding box center [92, 202] width 115 height 27
click at [198, 242] on button "All Reports" at bounding box center [238, 242] width 88 height 21
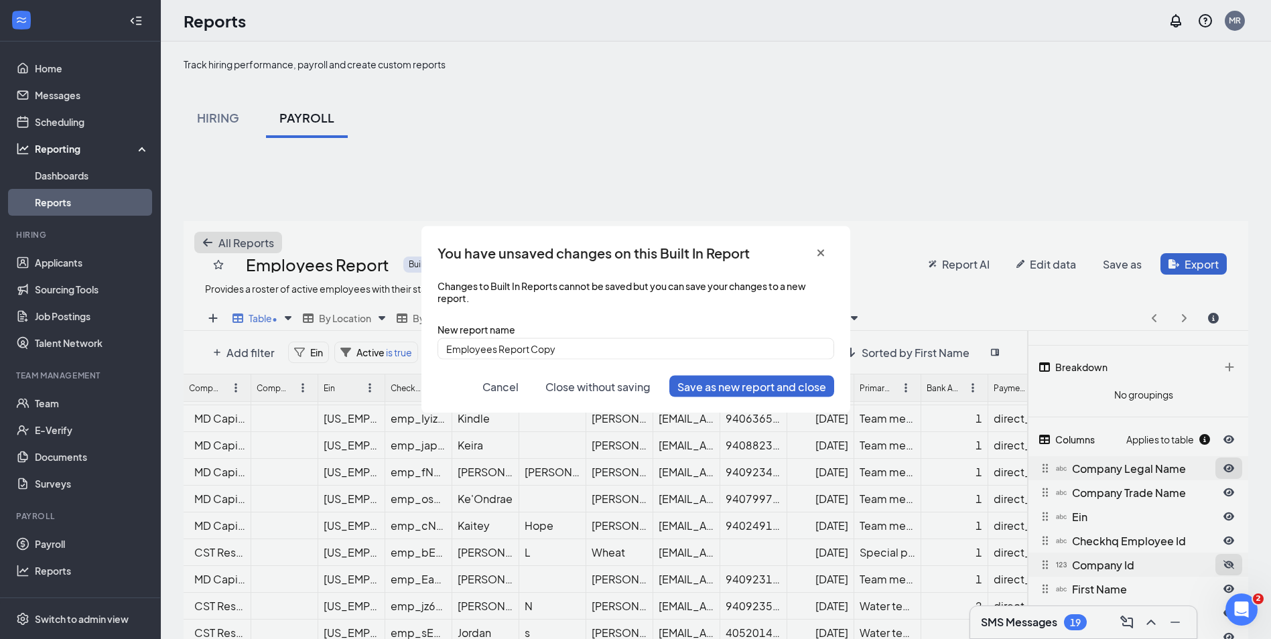
scroll to position [529, 1075]
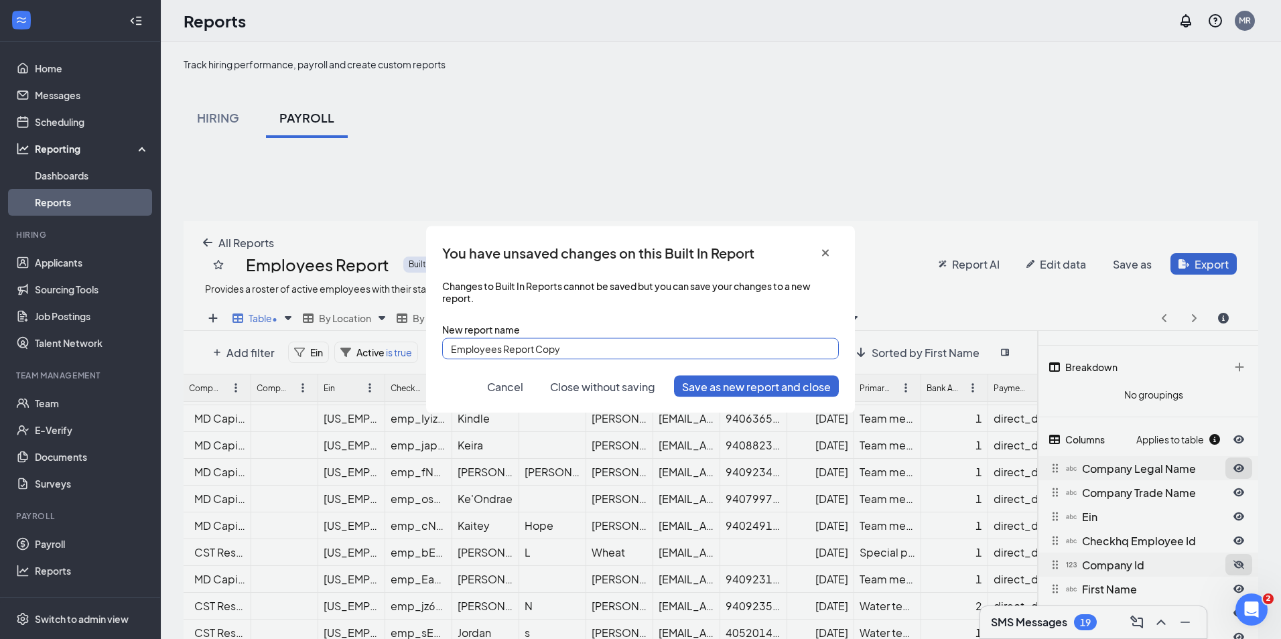
click at [572, 350] on input "Employees Report Copy" at bounding box center [640, 348] width 397 height 21
click at [599, 387] on span "Close without saving" at bounding box center [602, 386] width 105 height 14
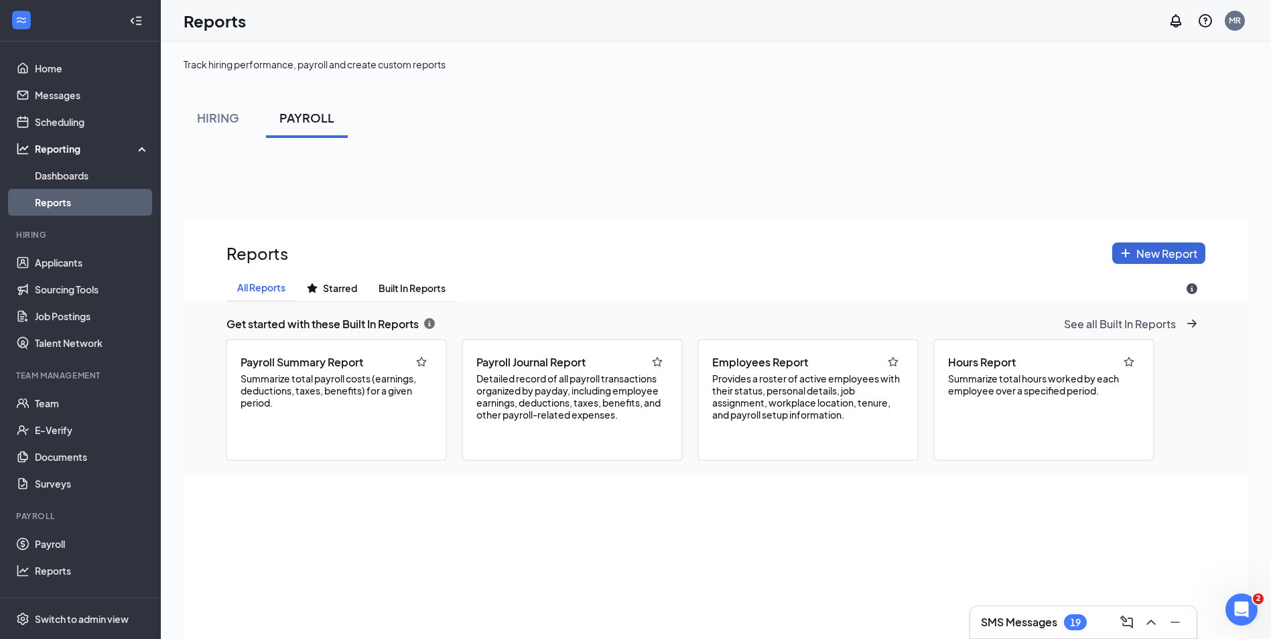
scroll to position [733, 1065]
click at [328, 287] on span "Starred" at bounding box center [340, 288] width 34 height 11
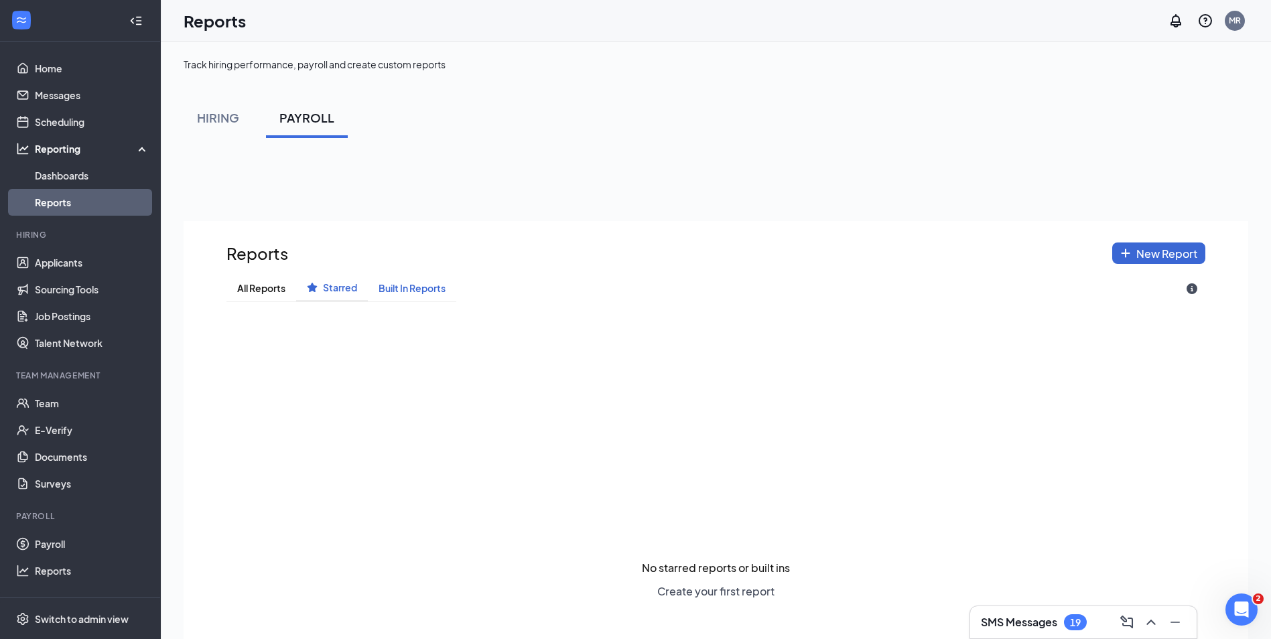
click at [417, 286] on span "Built In Reports" at bounding box center [412, 288] width 67 height 11
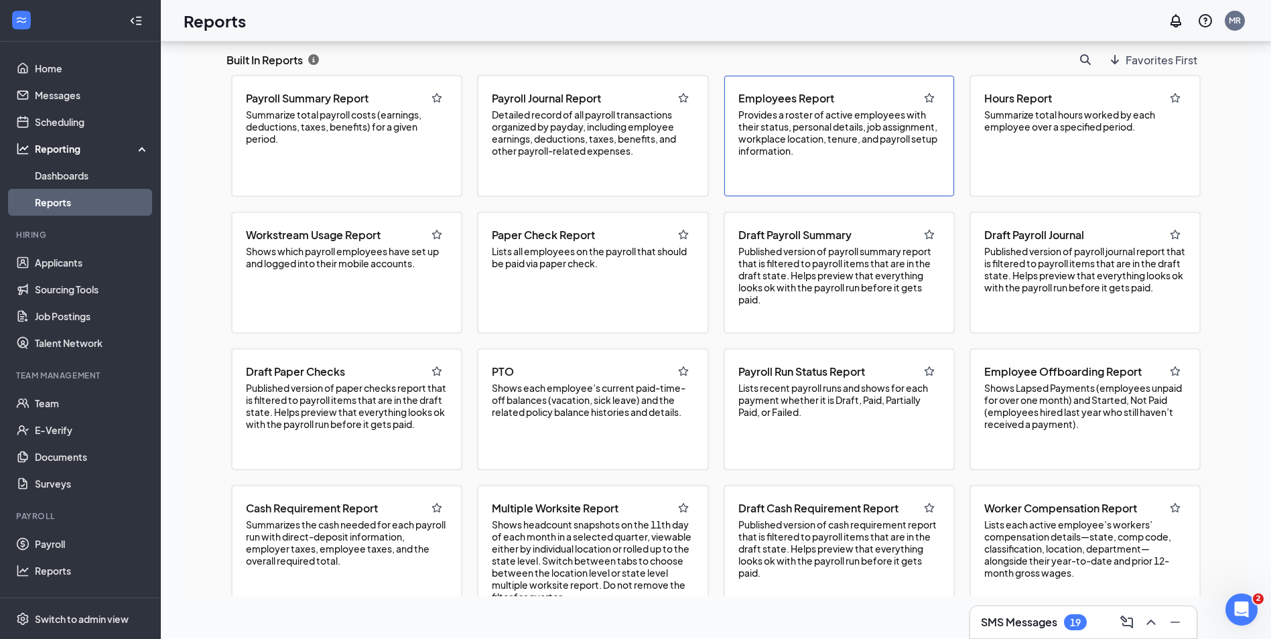
click at [789, 160] on div "Employees Report Provides a roster of active employees with their status, perso…" at bounding box center [839, 136] width 230 height 121
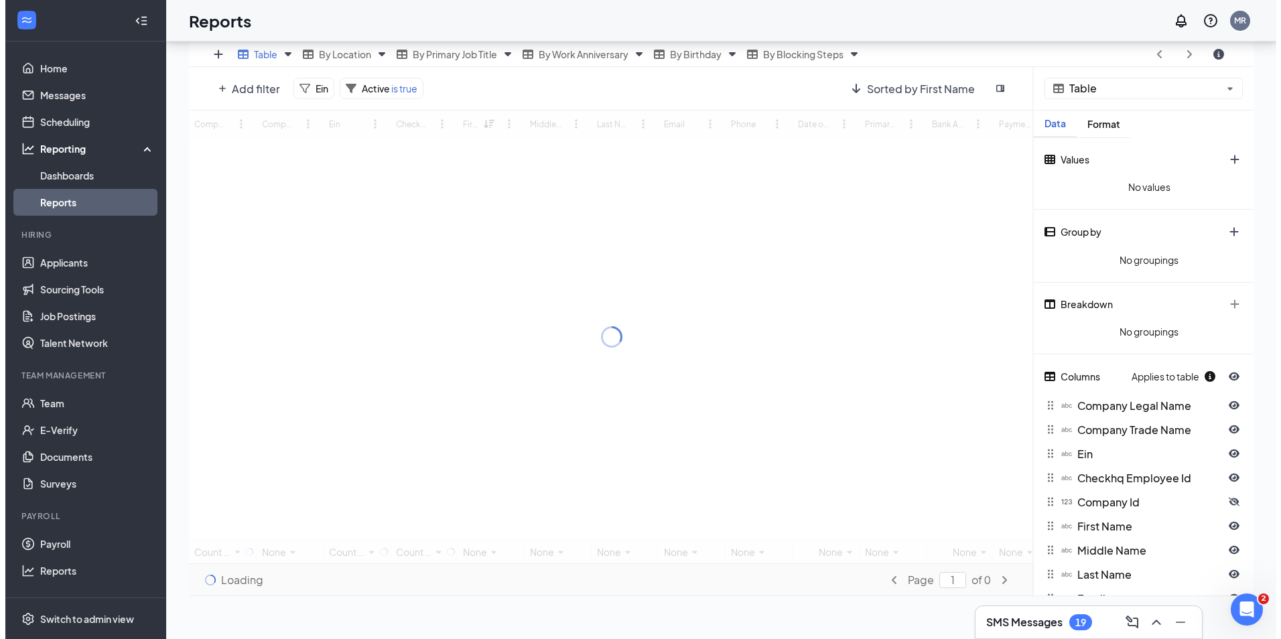
scroll to position [529, 1065]
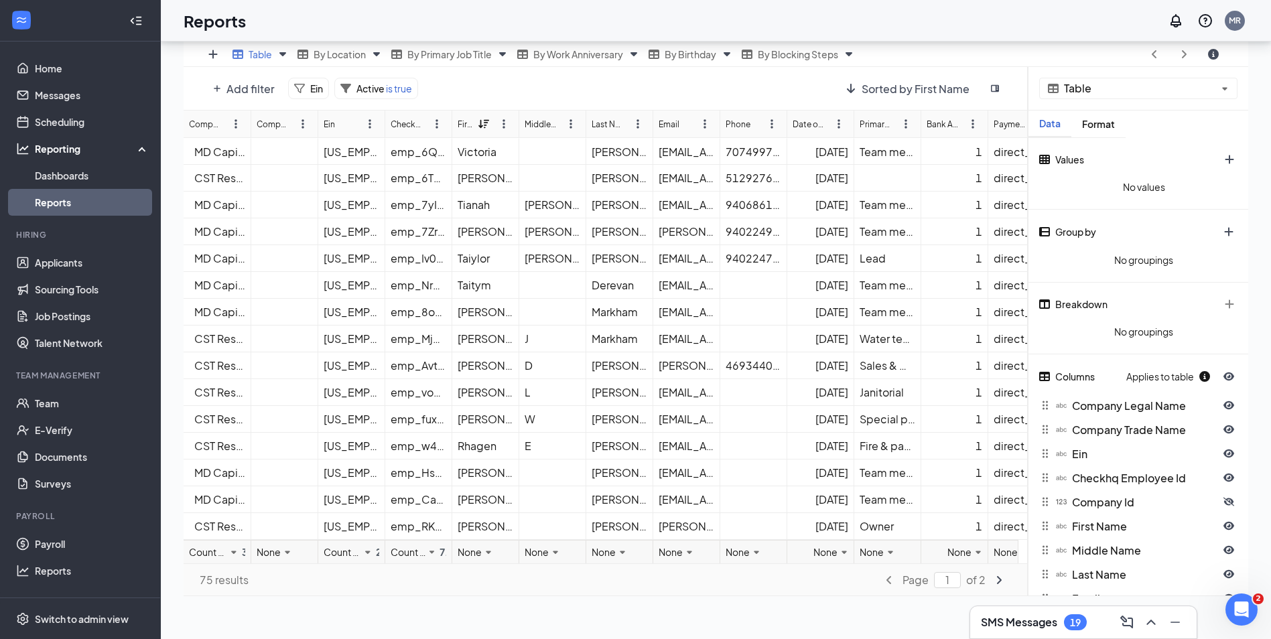
click at [203, 155] on div "MD Capital, LLC" at bounding box center [219, 152] width 51 height 14
click at [226, 128] on button "ellipsis-vertical icon" at bounding box center [235, 123] width 27 height 21
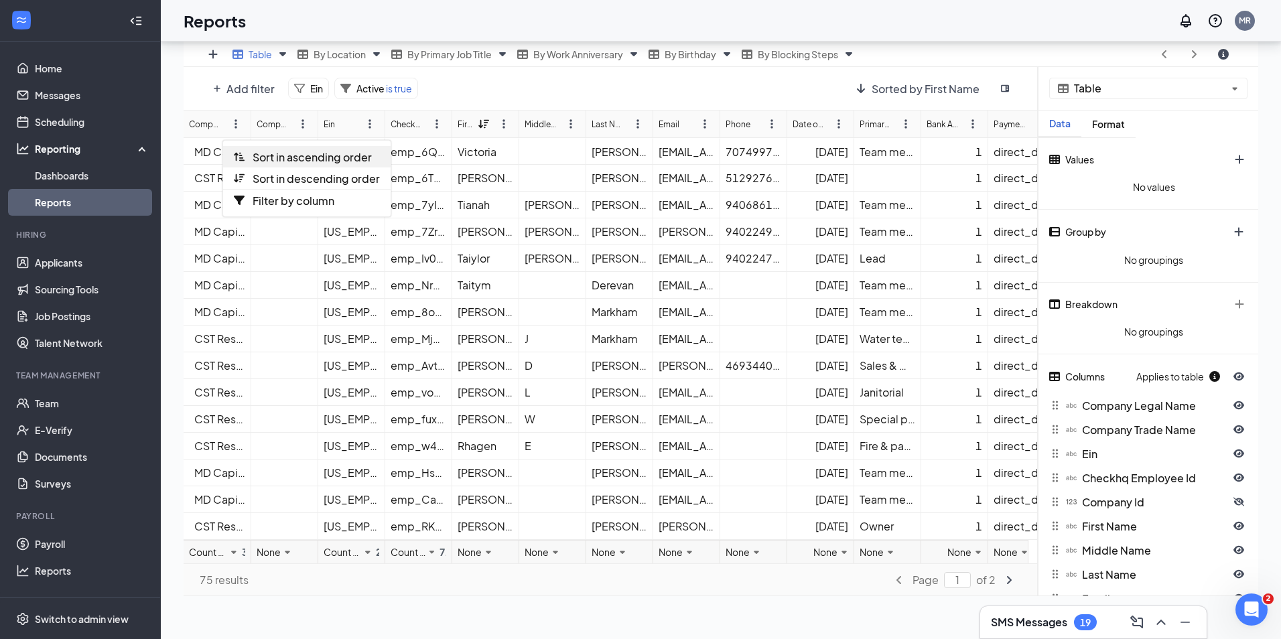
click at [323, 164] on div "Sort in ascending order" at bounding box center [307, 156] width 168 height 21
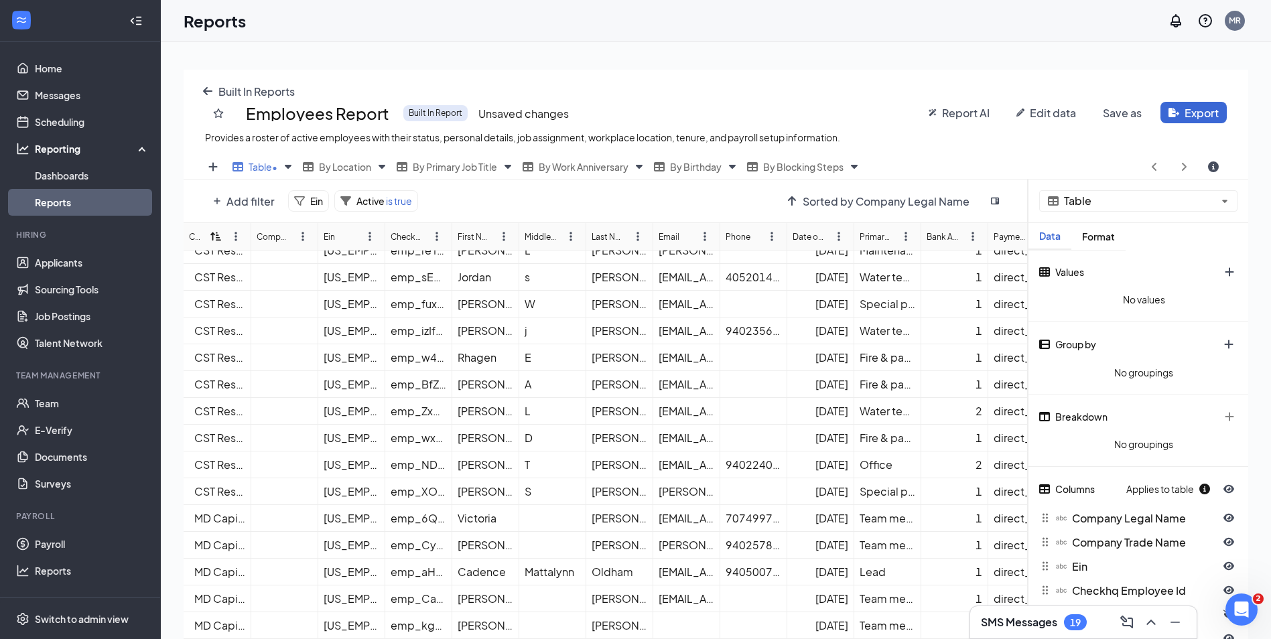
scroll to position [0, 0]
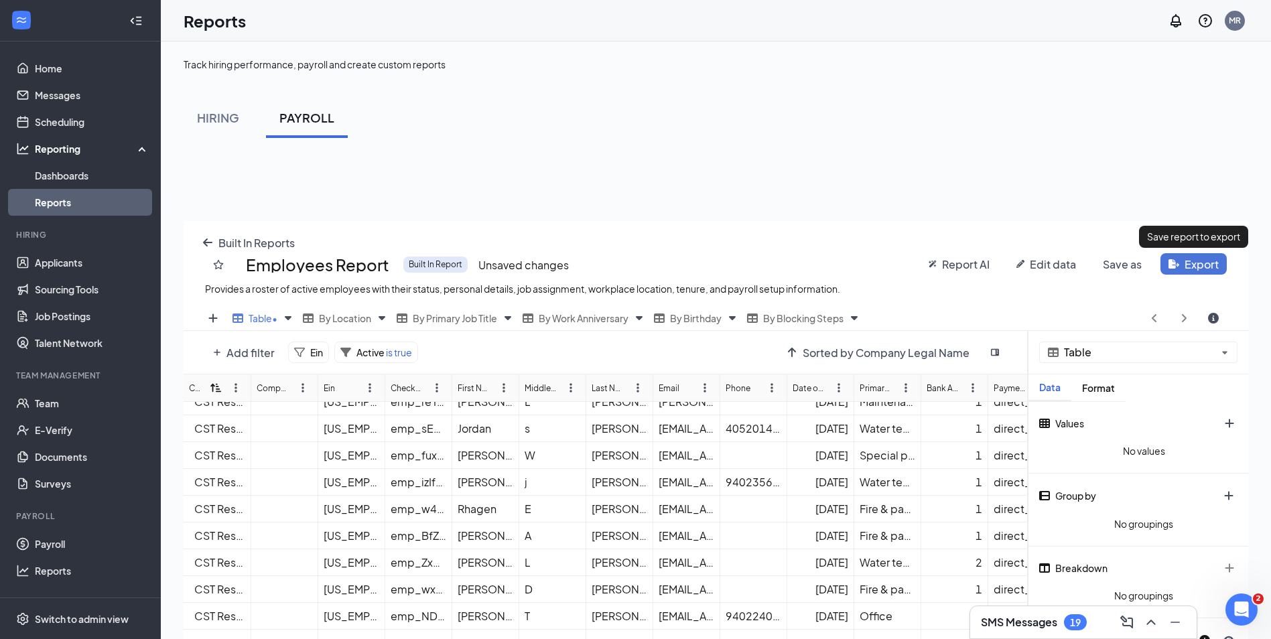
click at [1194, 267] on button "Export" at bounding box center [1194, 263] width 66 height 21
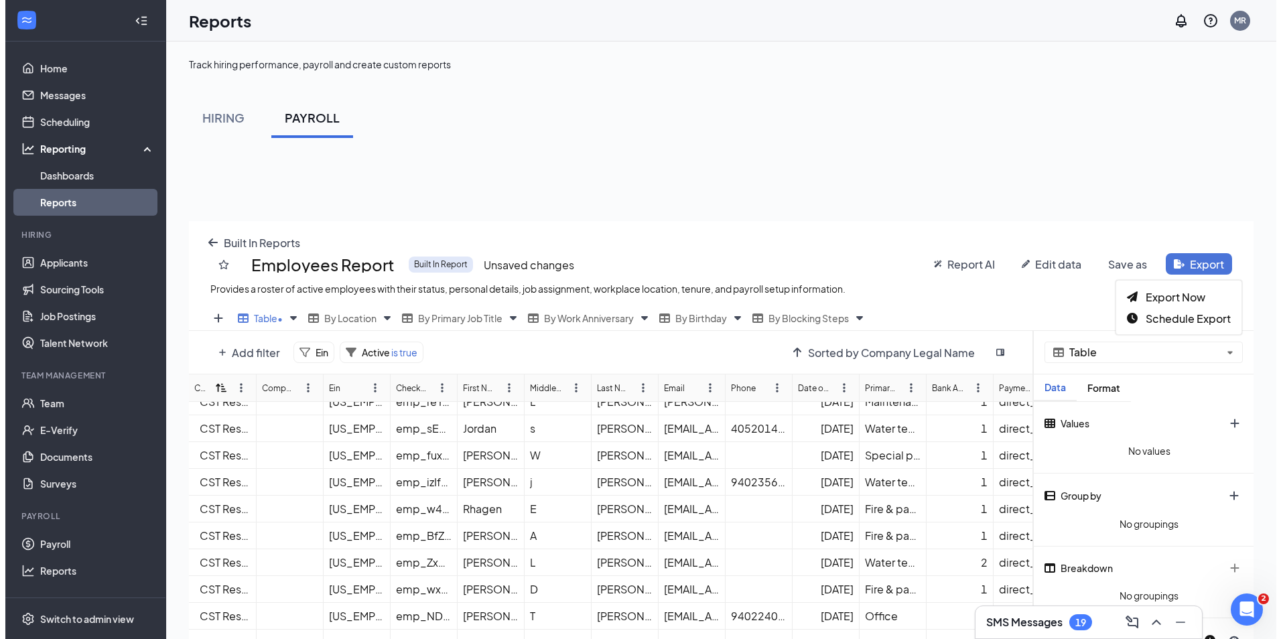
scroll to position [529, 1075]
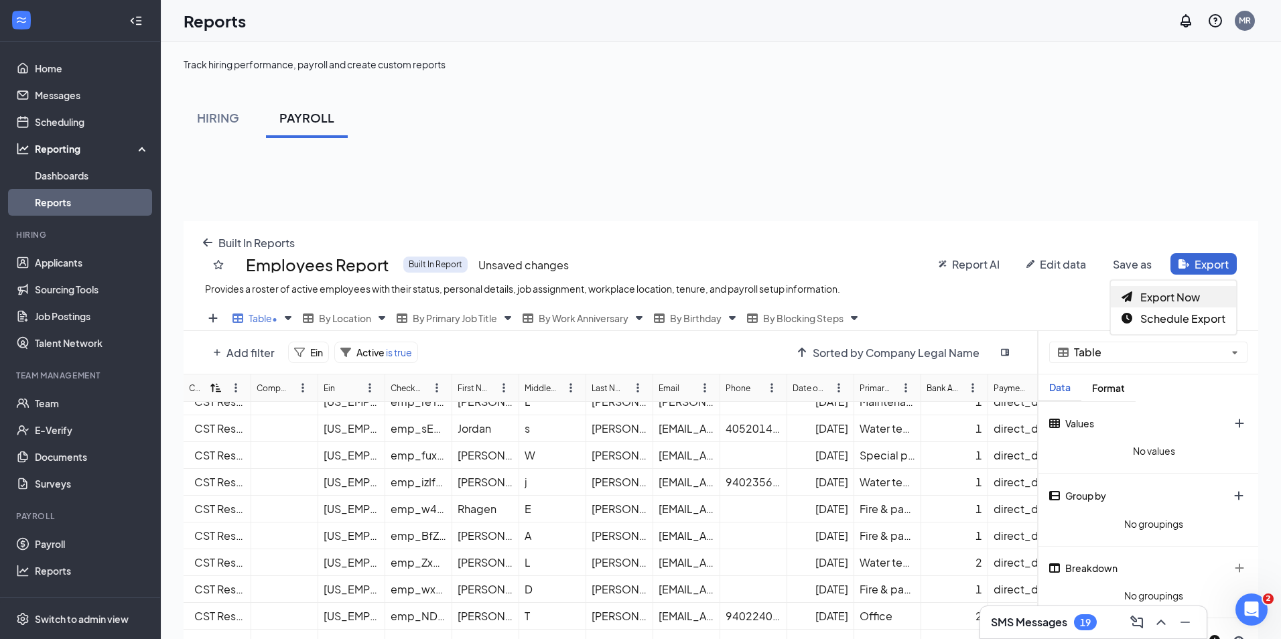
click at [1179, 296] on span "Export Now" at bounding box center [1171, 297] width 60 height 14
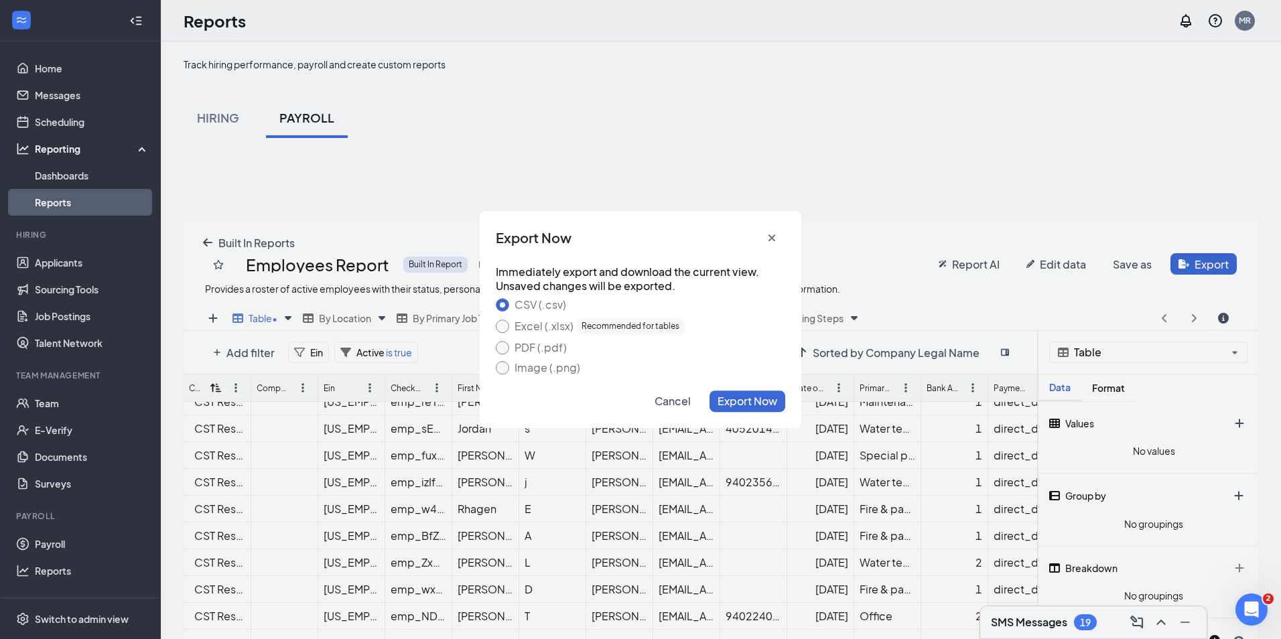
click at [539, 349] on label "PDF (.pdf)" at bounding box center [538, 347] width 58 height 11
click at [509, 349] on button "PDF (.pdf)" at bounding box center [502, 347] width 13 height 13
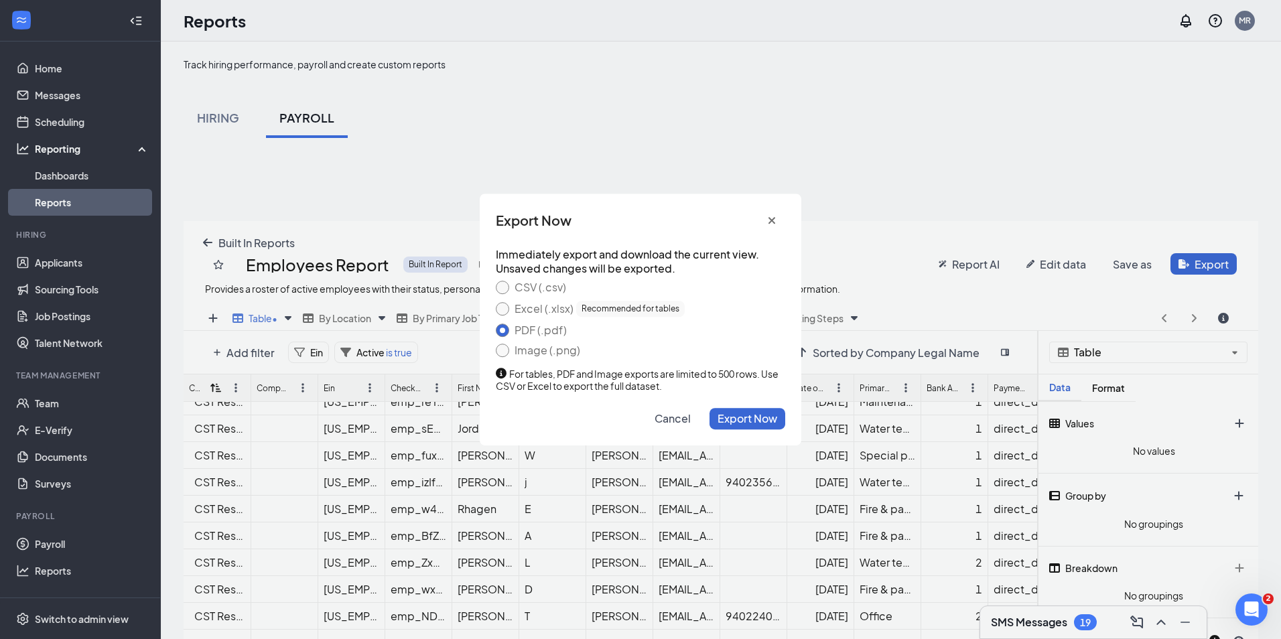
click at [509, 306] on label "Excel (.xlsx) Recommended for tables" at bounding box center [597, 309] width 176 height 16
click at [509, 306] on button "Excel (.xlsx) Recommended for tables" at bounding box center [502, 308] width 13 height 13
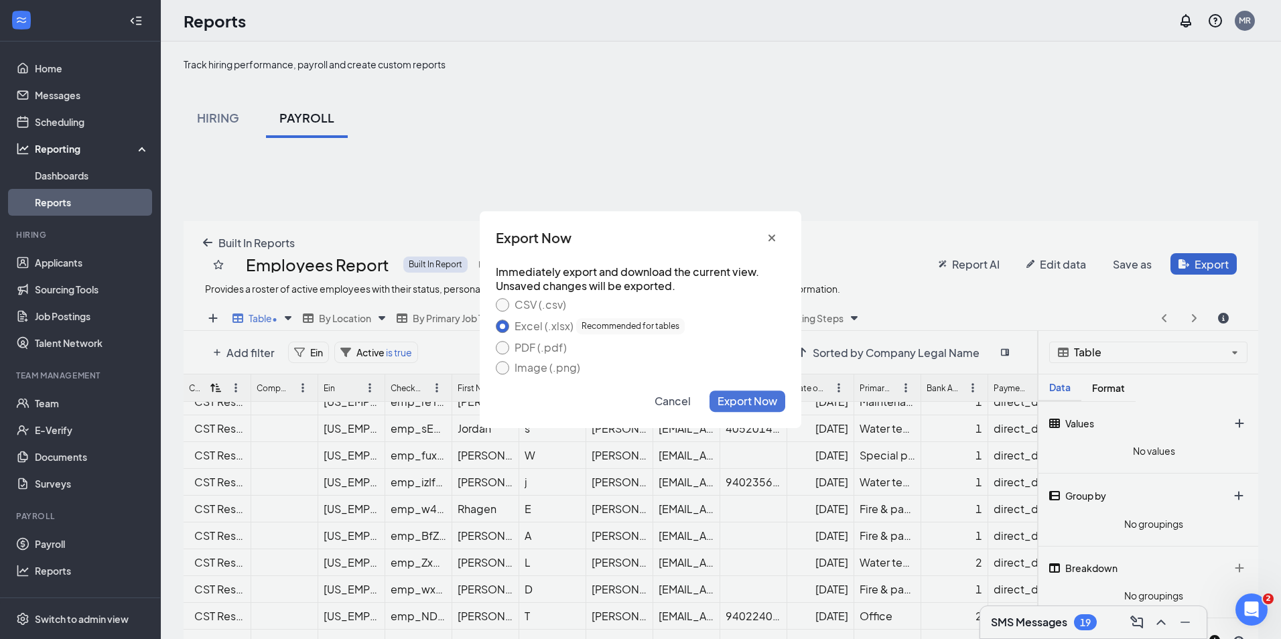
click at [735, 399] on span "Export Now" at bounding box center [748, 401] width 60 height 14
